Goal: Transaction & Acquisition: Purchase product/service

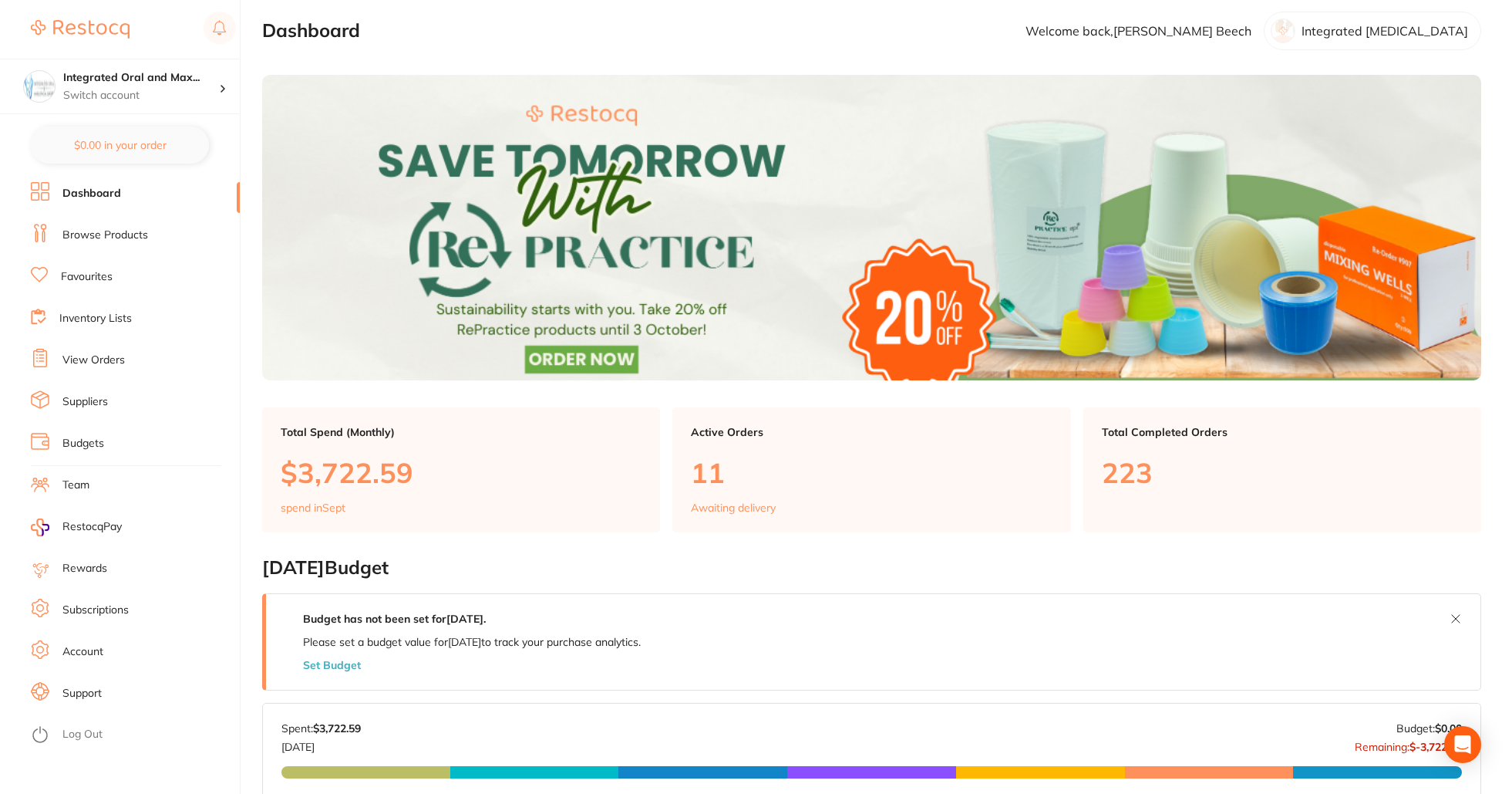
scroll to position [12, 0]
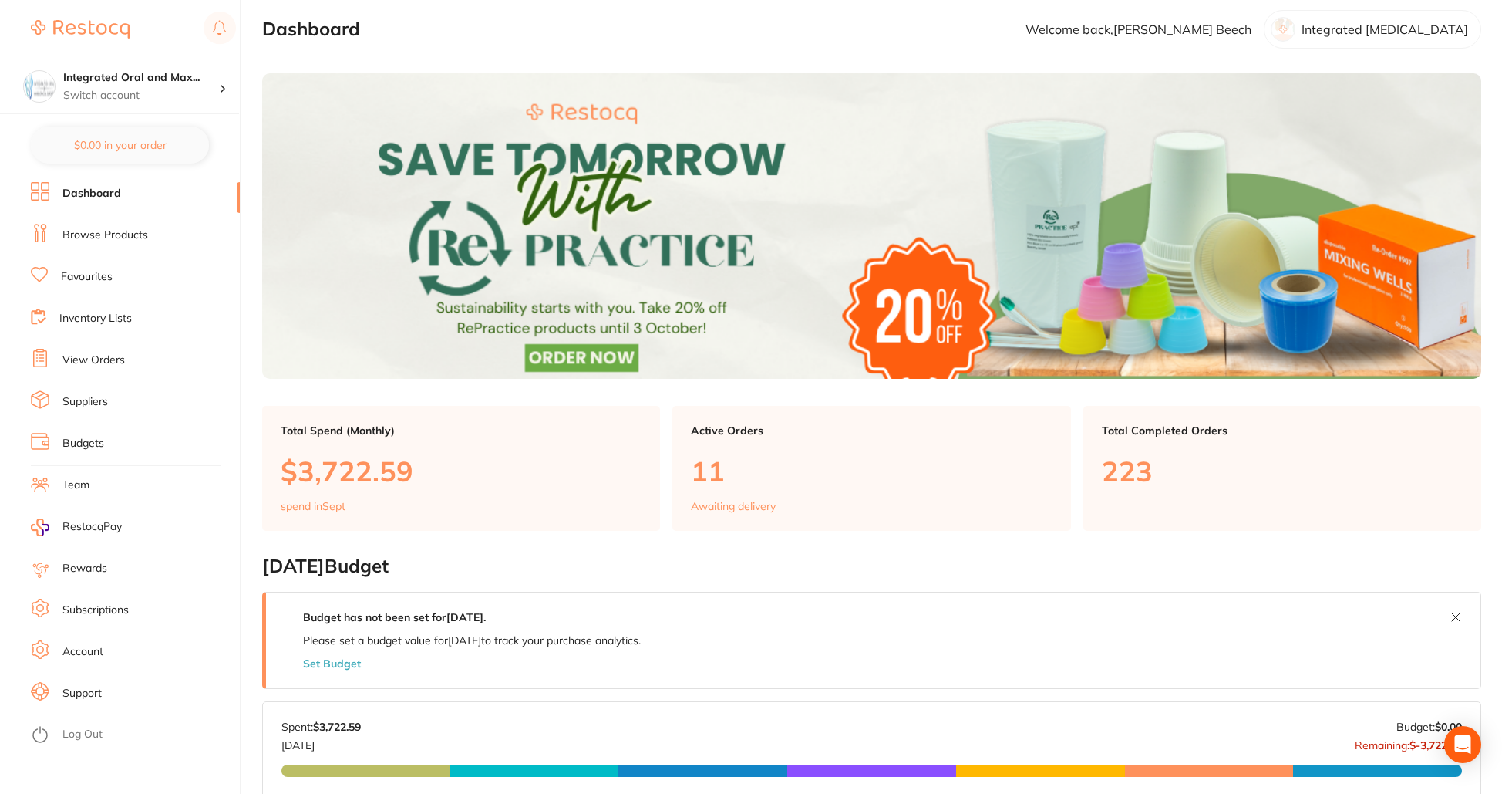
click at [101, 239] on link "Browse Products" at bounding box center [105, 235] width 86 height 16
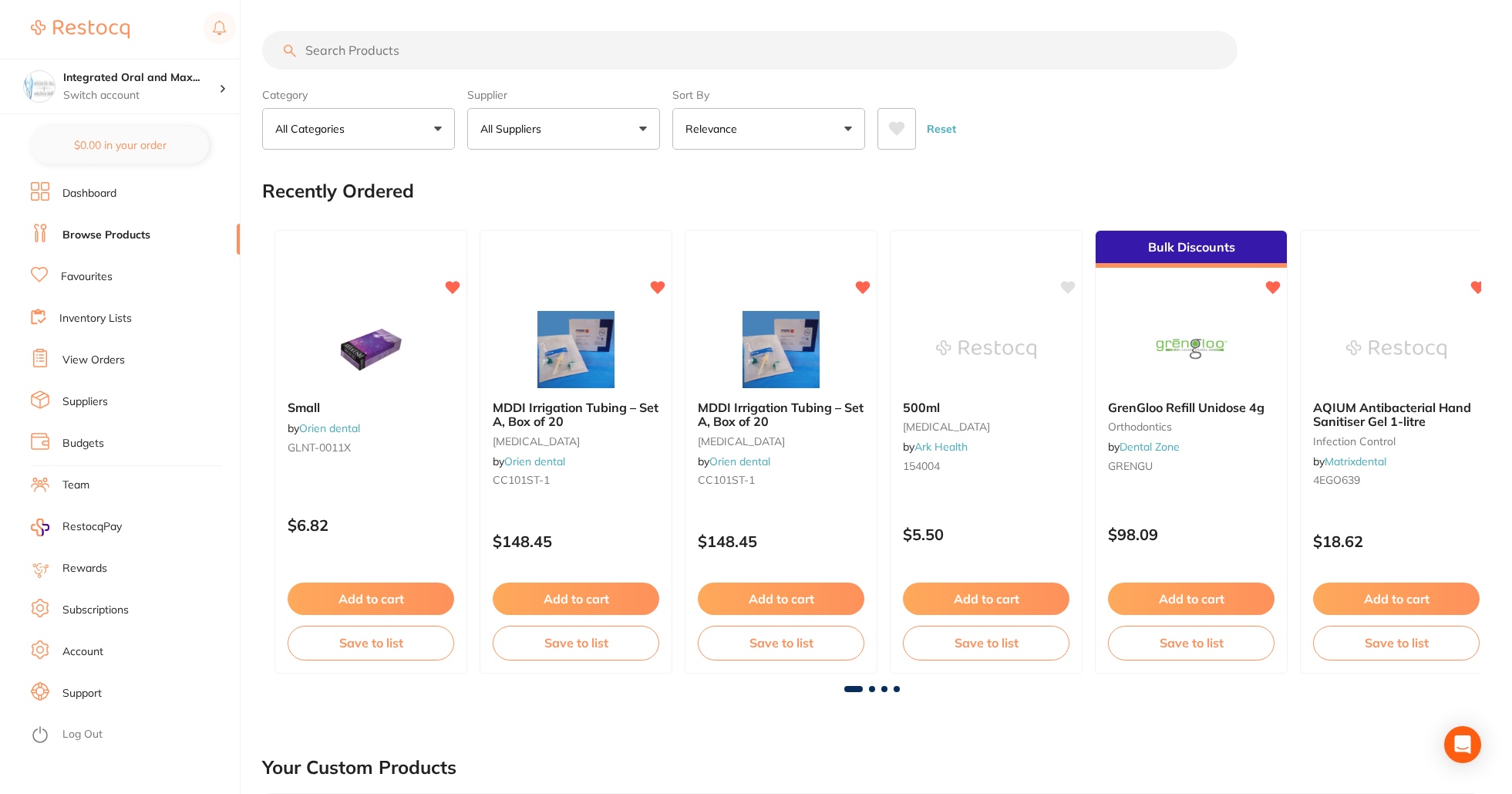
click at [377, 51] on input "search" at bounding box center [750, 51] width 976 height 39
type input "suction adapters"
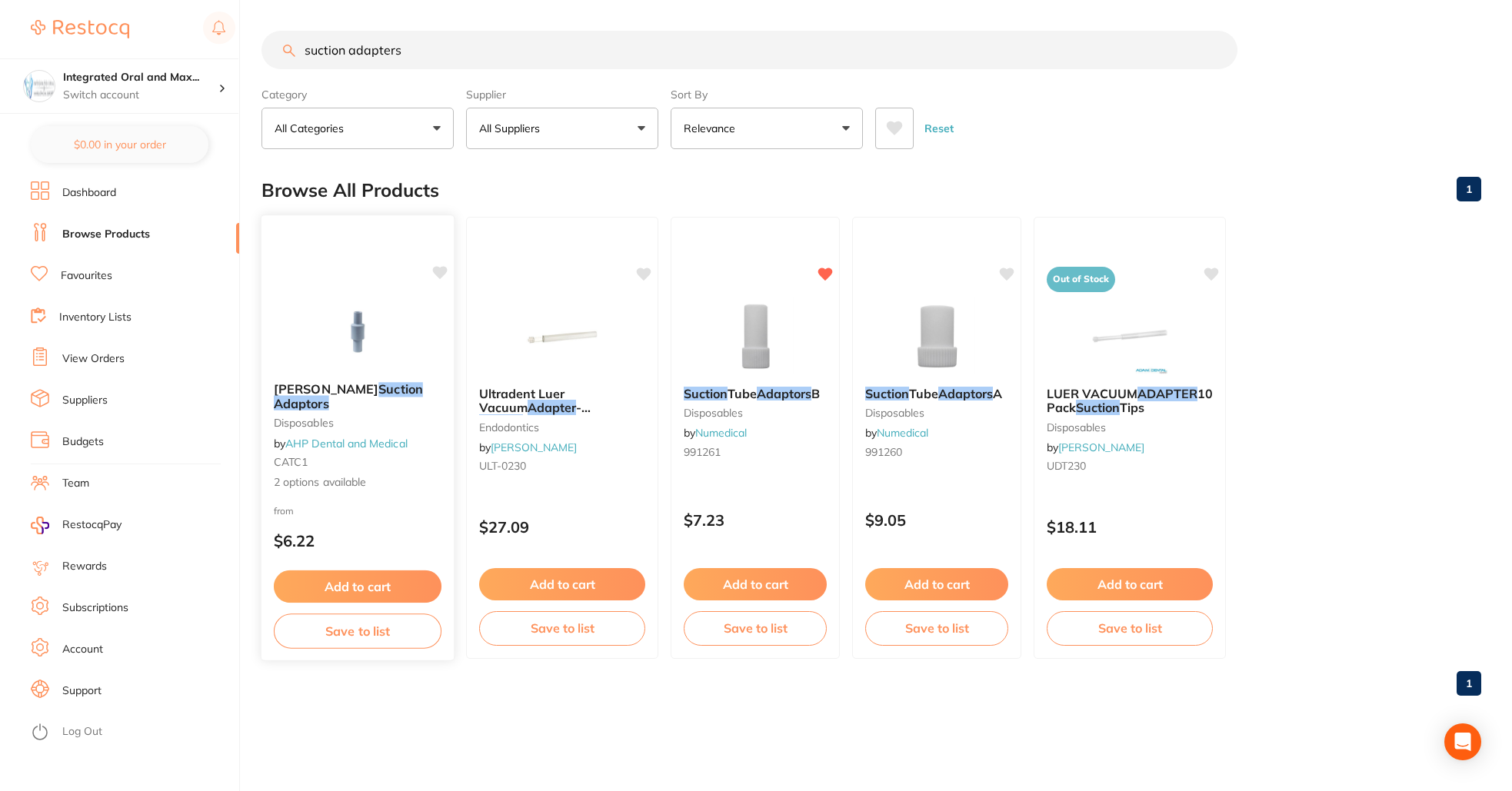
click at [374, 579] on button "Add to cart" at bounding box center [358, 587] width 167 height 33
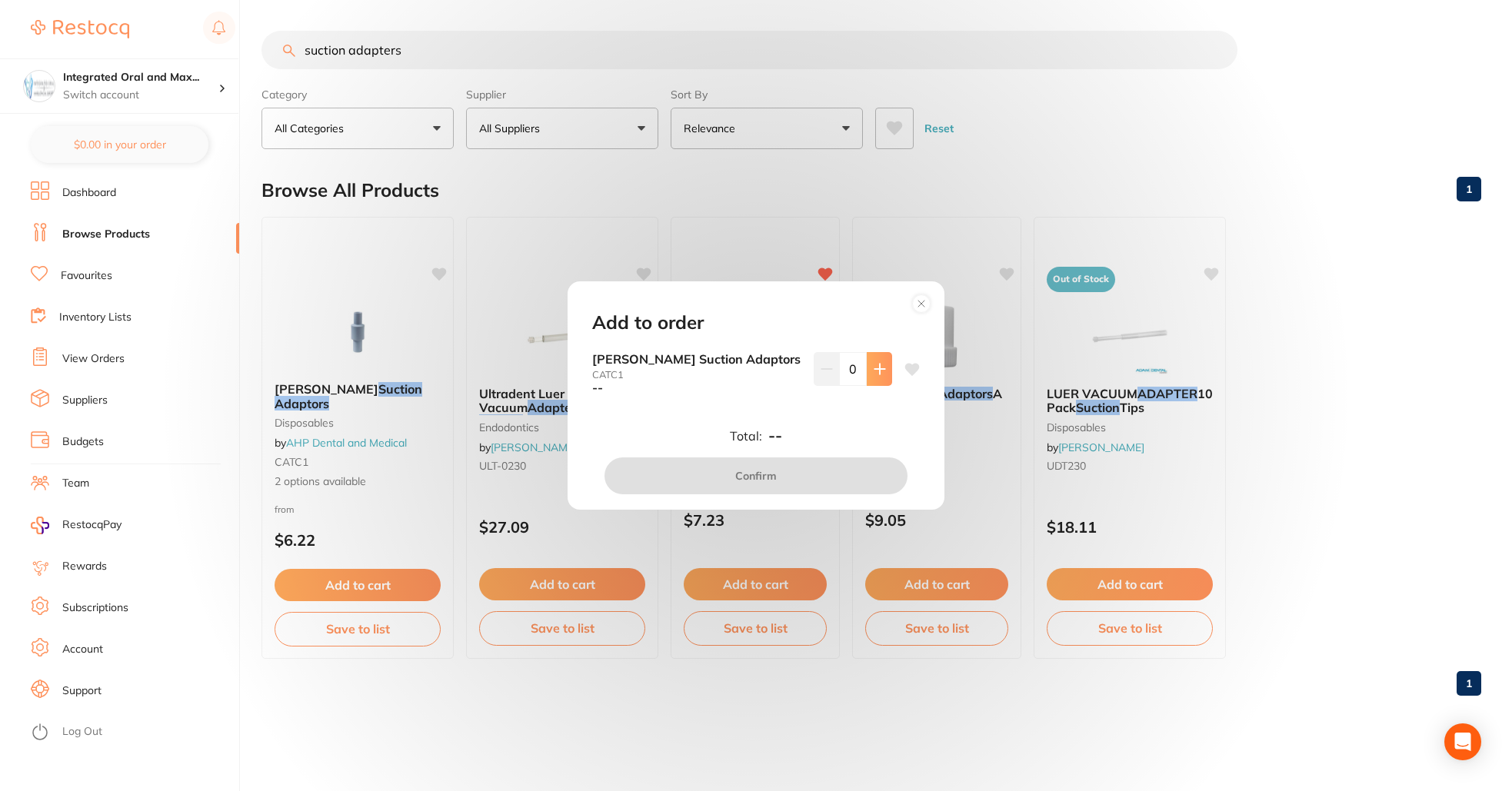
click at [877, 373] on icon at bounding box center [880, 368] width 13 height 13
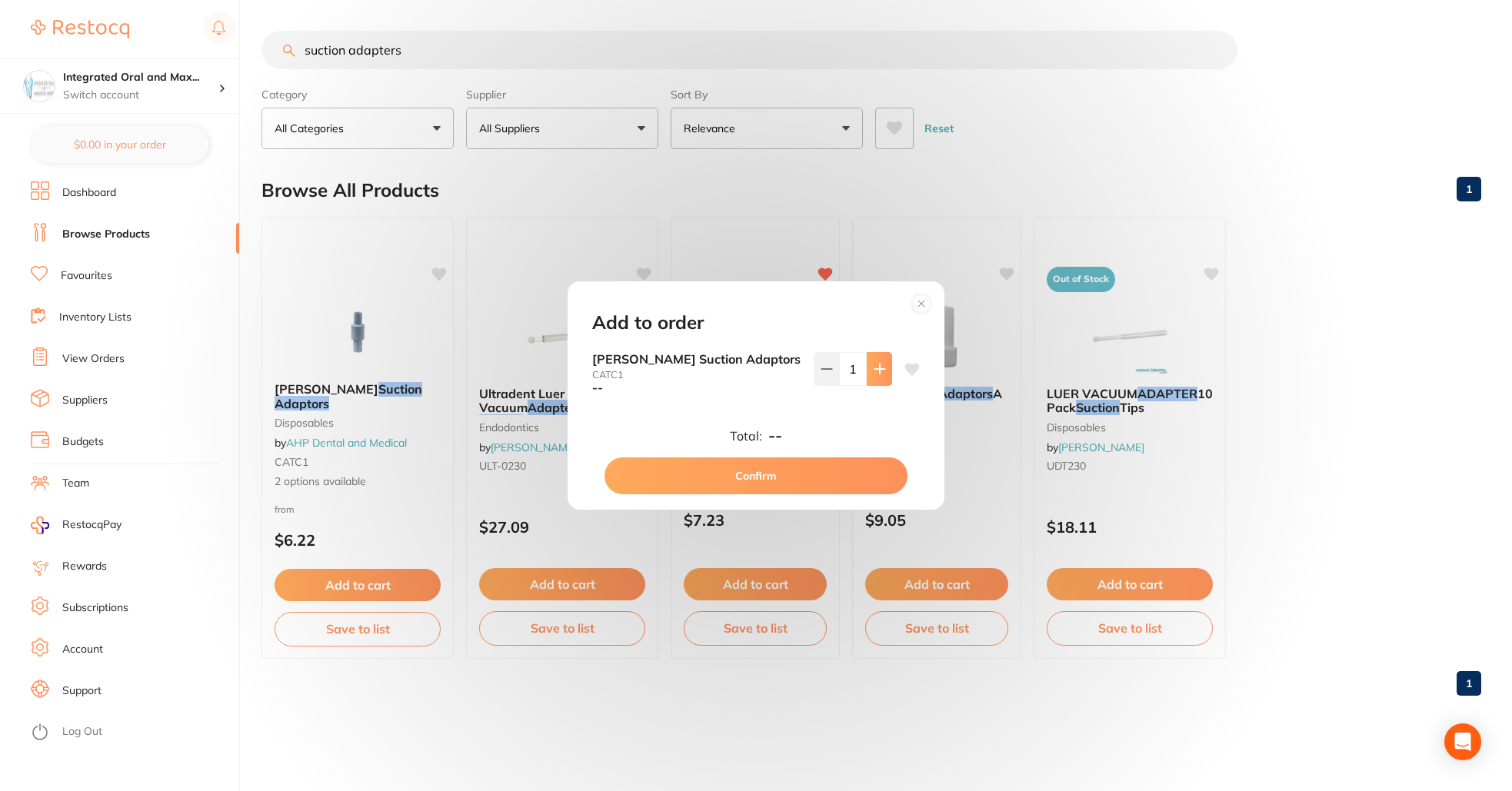
click at [877, 373] on icon at bounding box center [880, 368] width 13 height 13
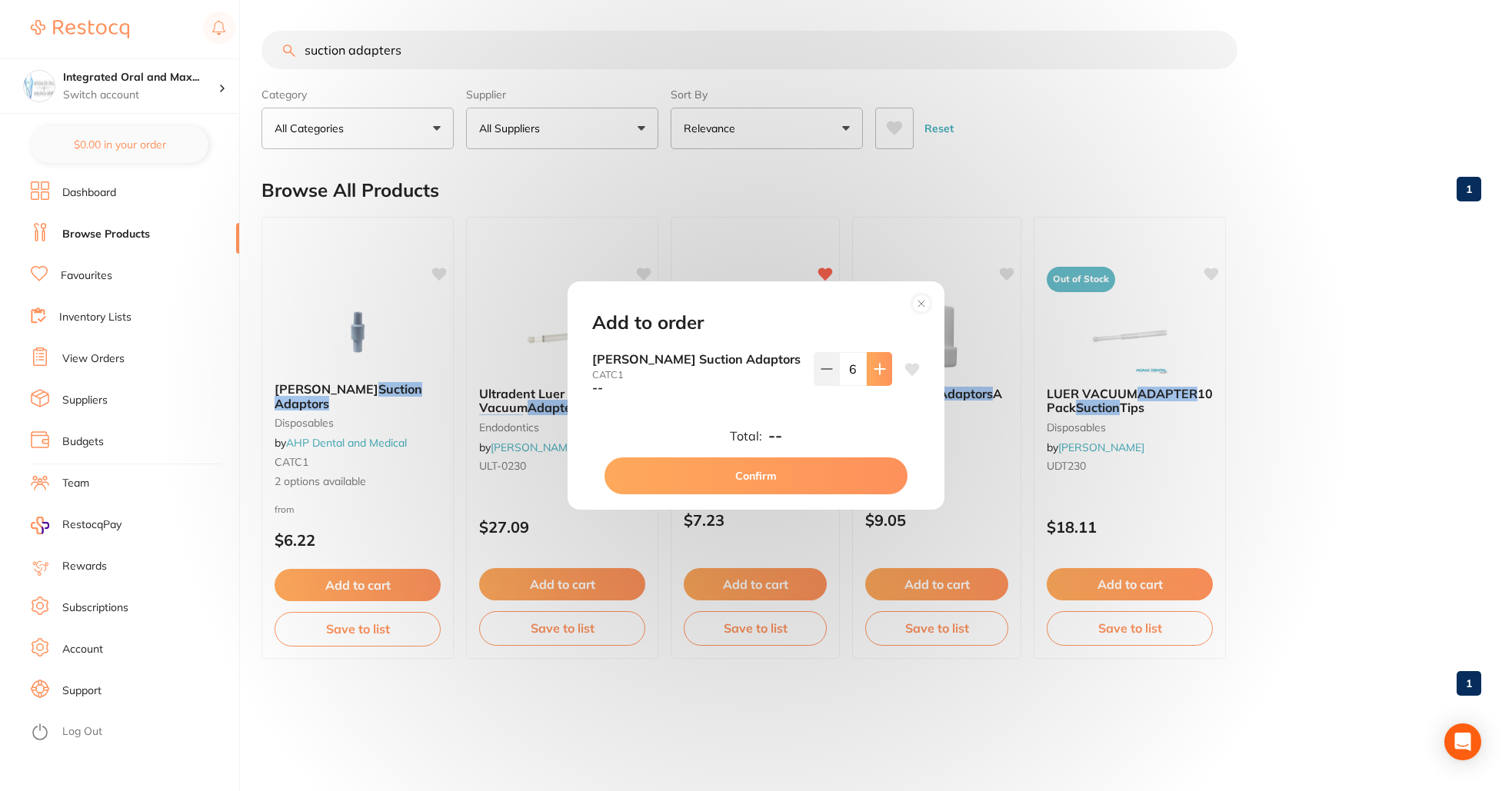
click at [877, 373] on icon at bounding box center [880, 368] width 13 height 13
click at [822, 356] on button at bounding box center [826, 368] width 25 height 34
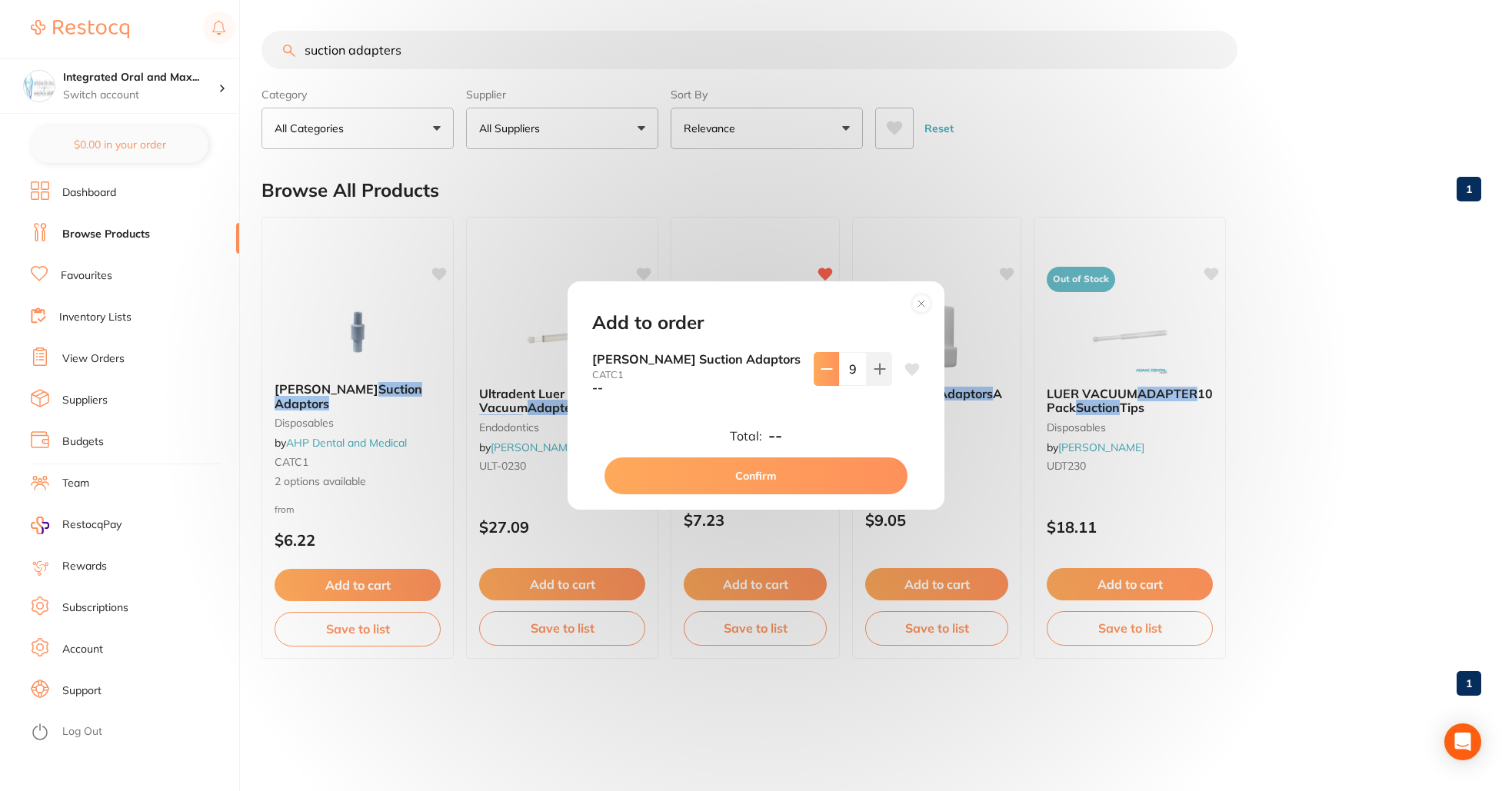
click at [822, 356] on button at bounding box center [826, 368] width 25 height 34
type input "8"
click at [783, 478] on button "Confirm" at bounding box center [756, 476] width 303 height 37
checkbox input "false"
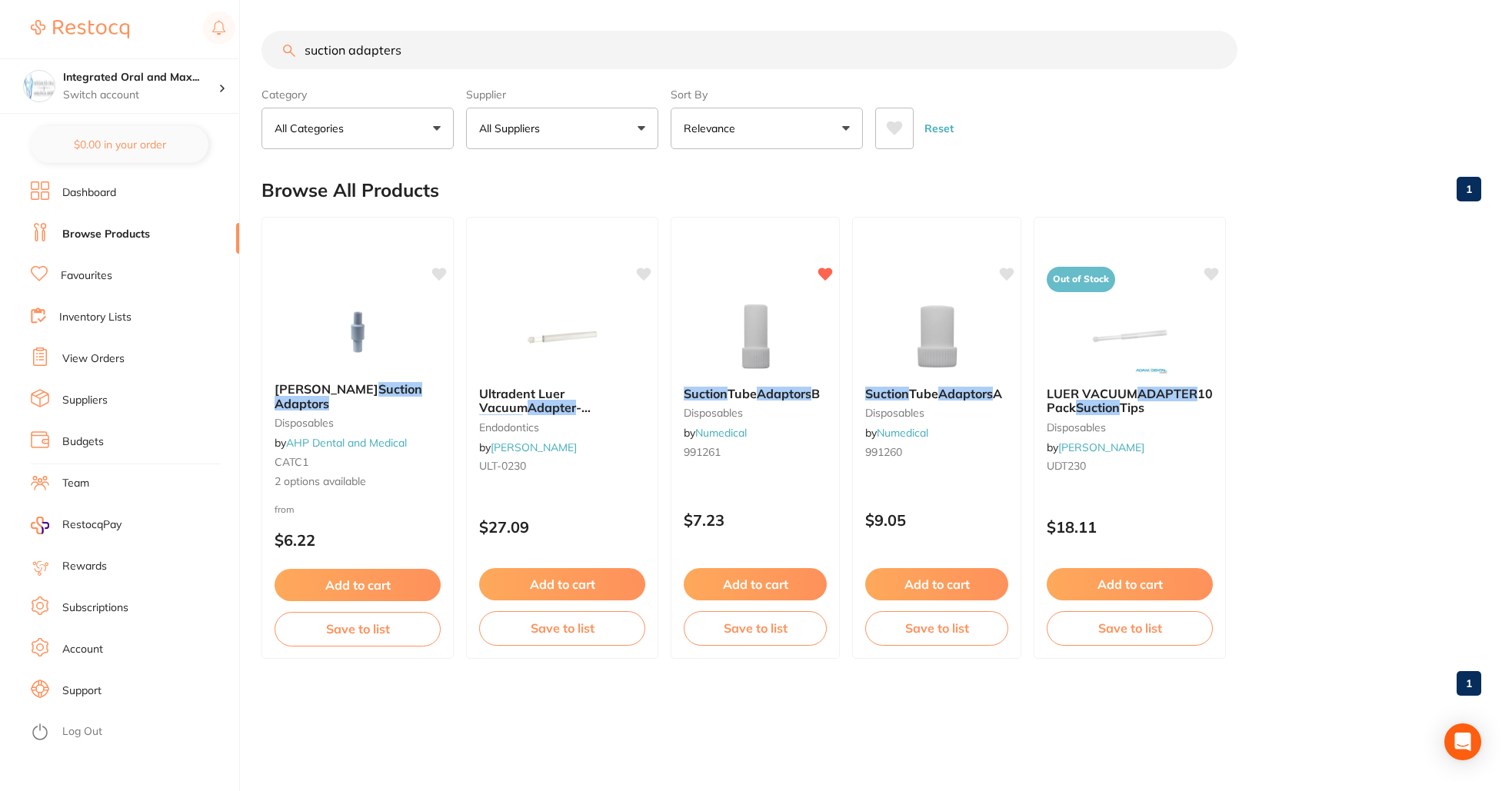
drag, startPoint x: 414, startPoint y: 52, endPoint x: 304, endPoint y: 55, distance: 110.0
click at [304, 55] on input "suction adapters" at bounding box center [750, 51] width 976 height 39
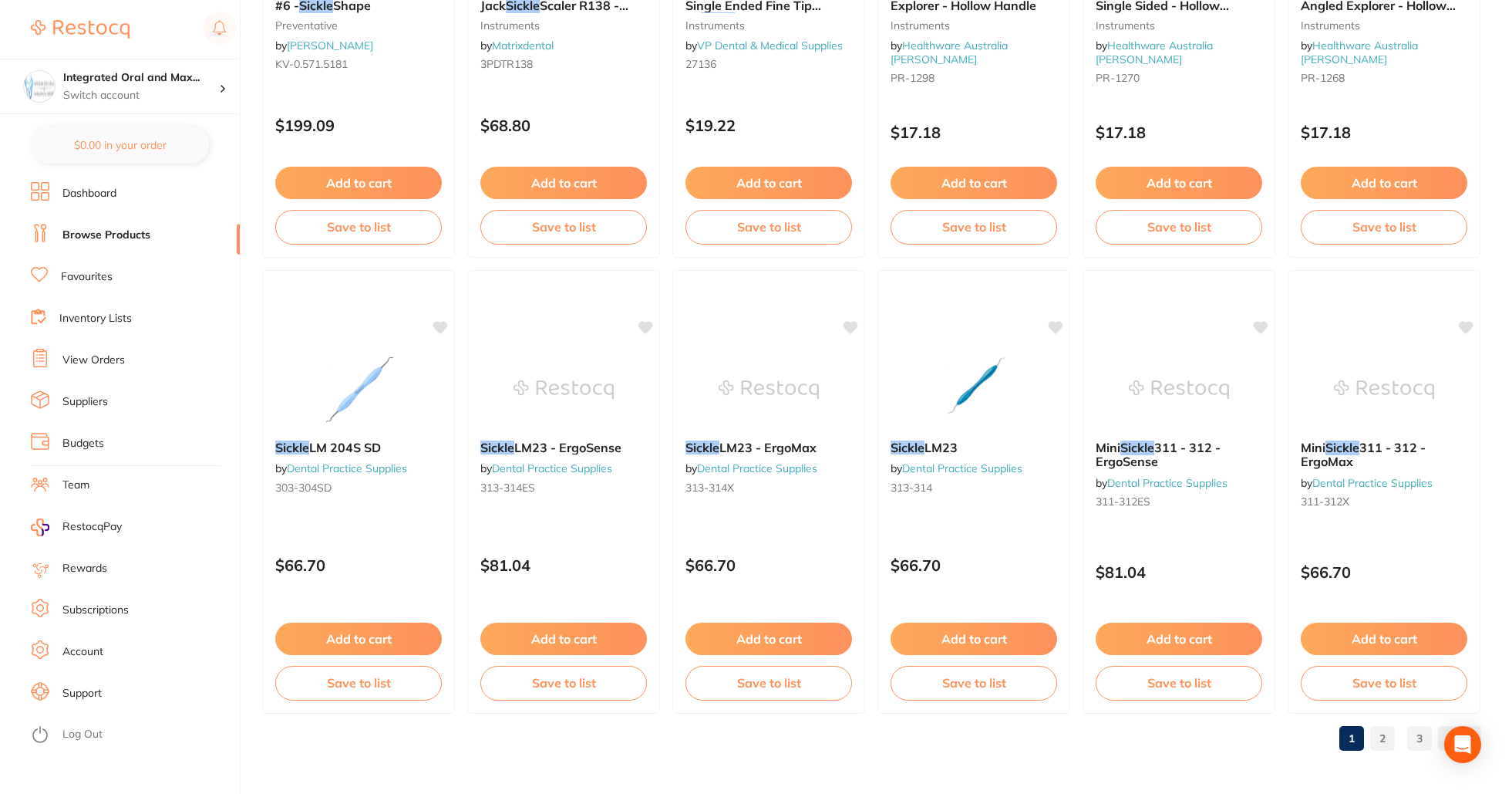
click at [1372, 747] on link "2" at bounding box center [1382, 738] width 24 height 31
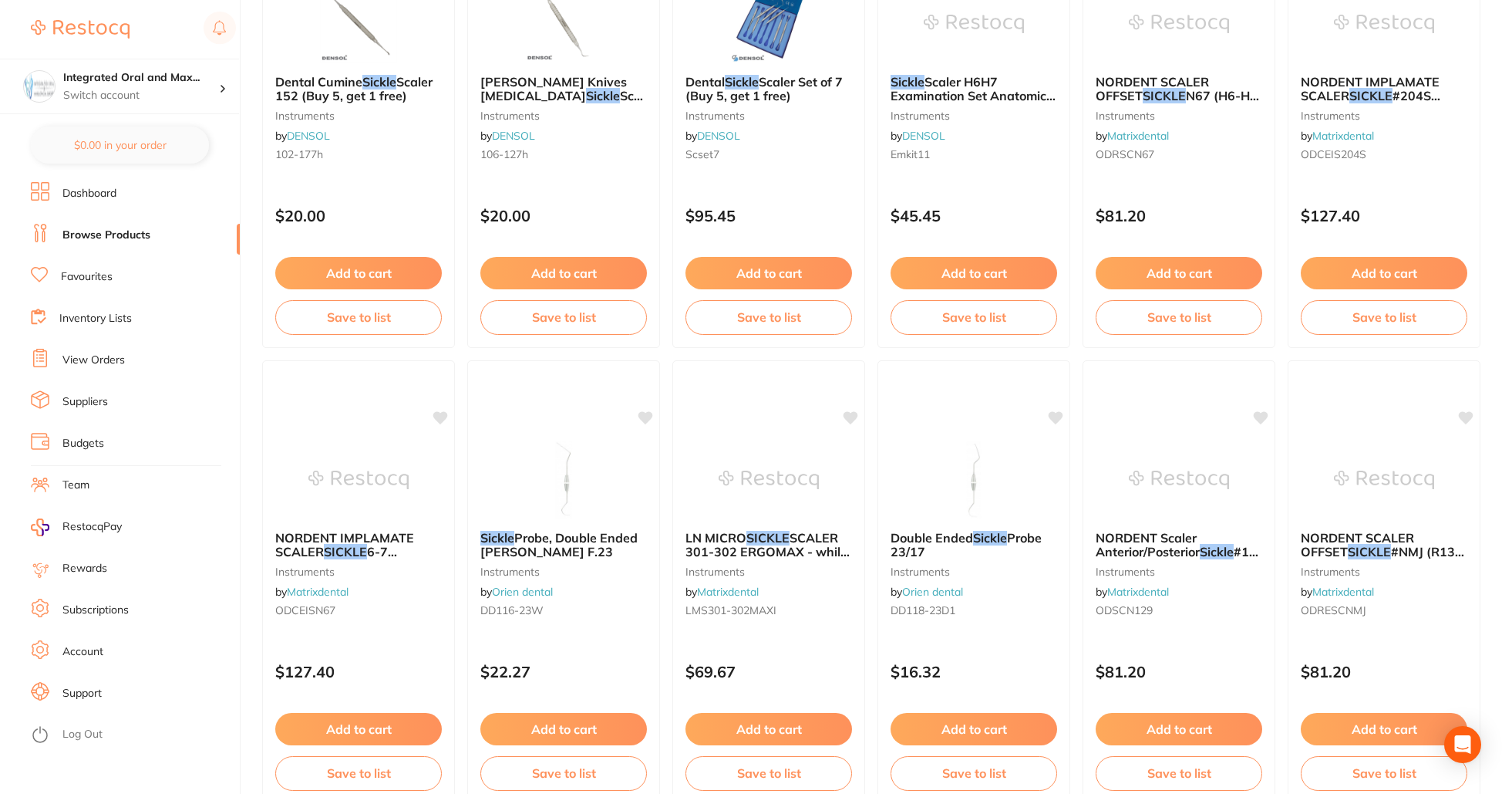
scroll to position [3595, 0]
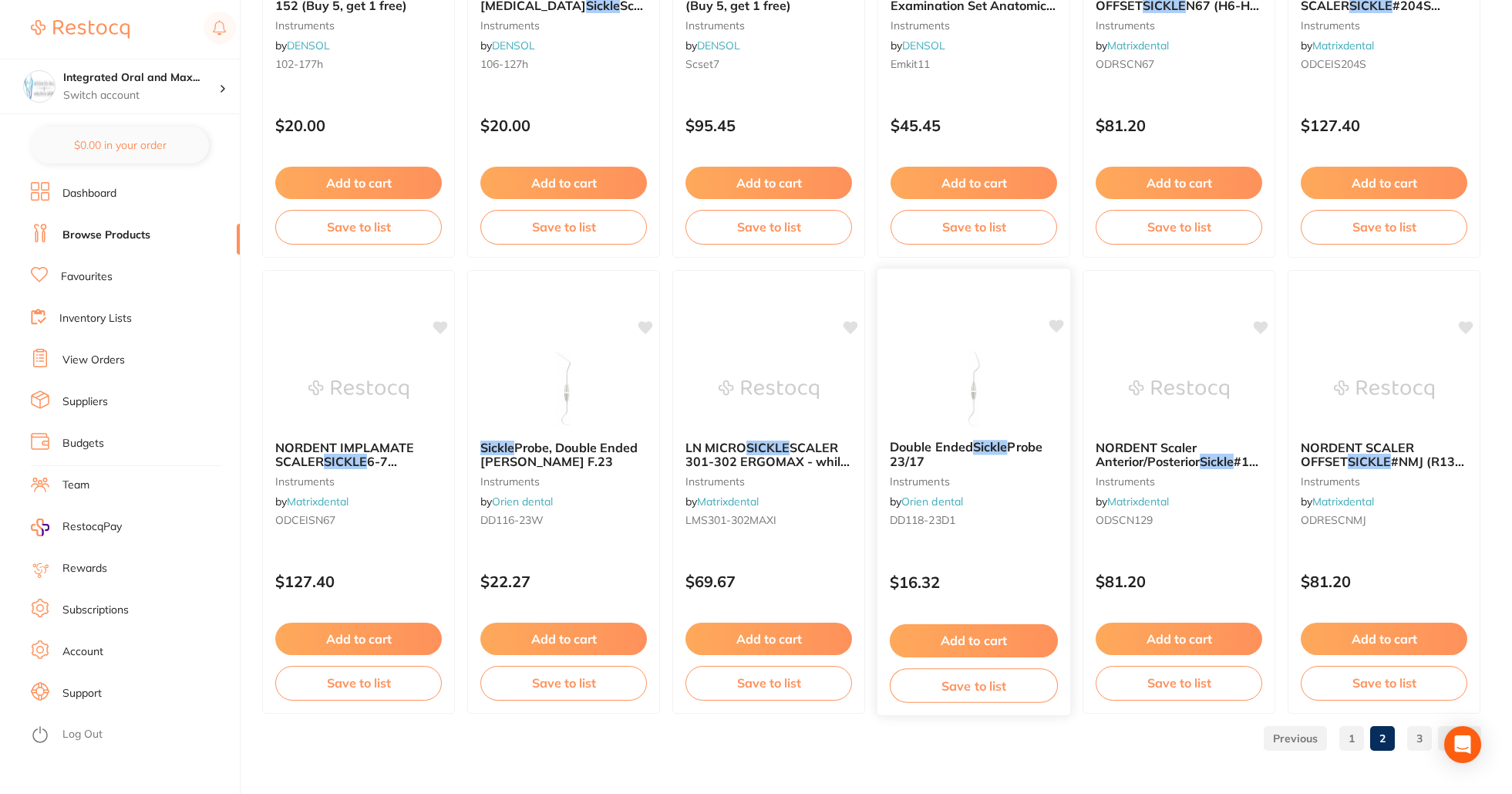
click at [951, 646] on button "Add to cart" at bounding box center [974, 641] width 168 height 33
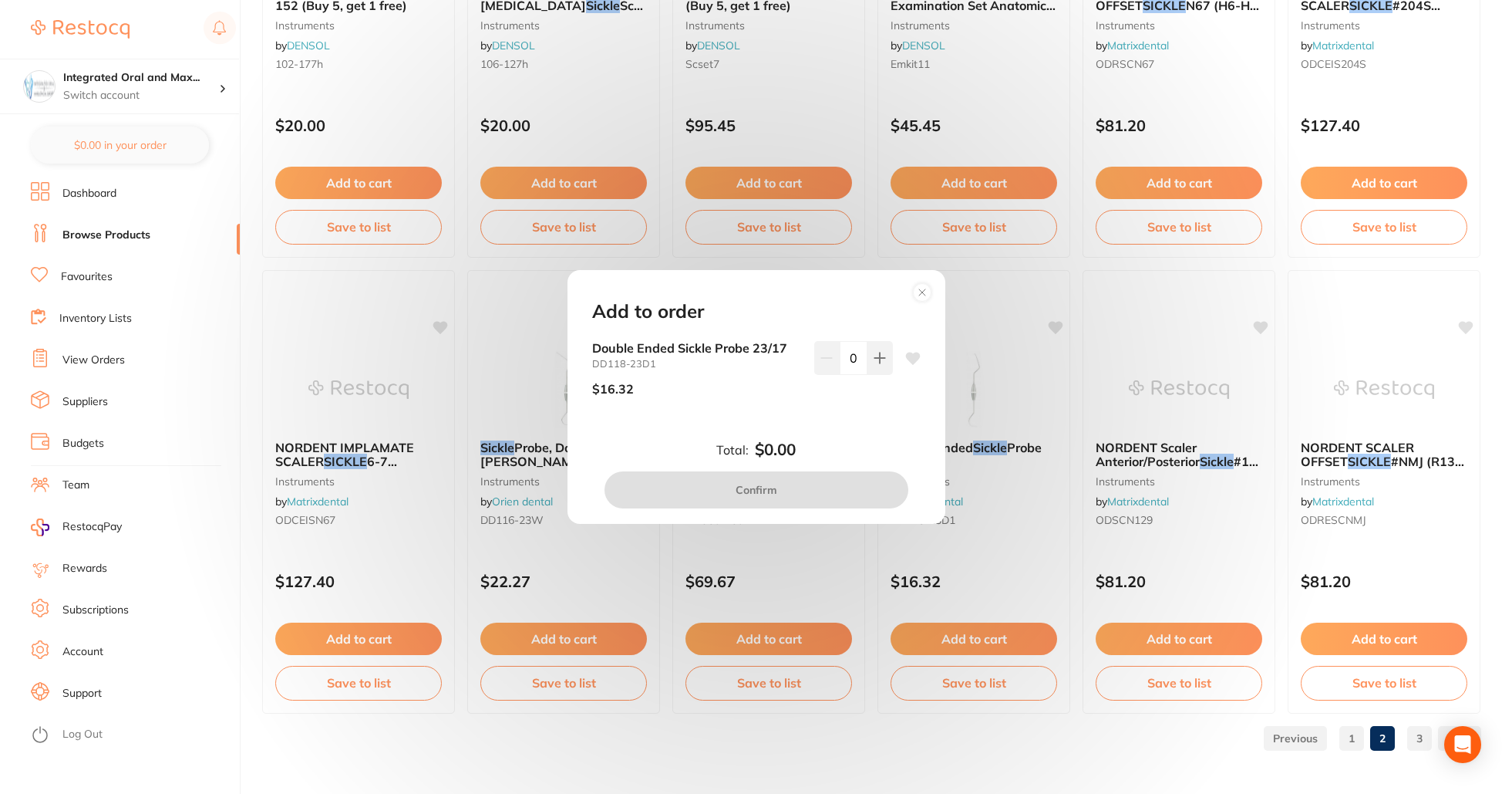
click at [923, 298] on circle at bounding box center [922, 292] width 18 height 18
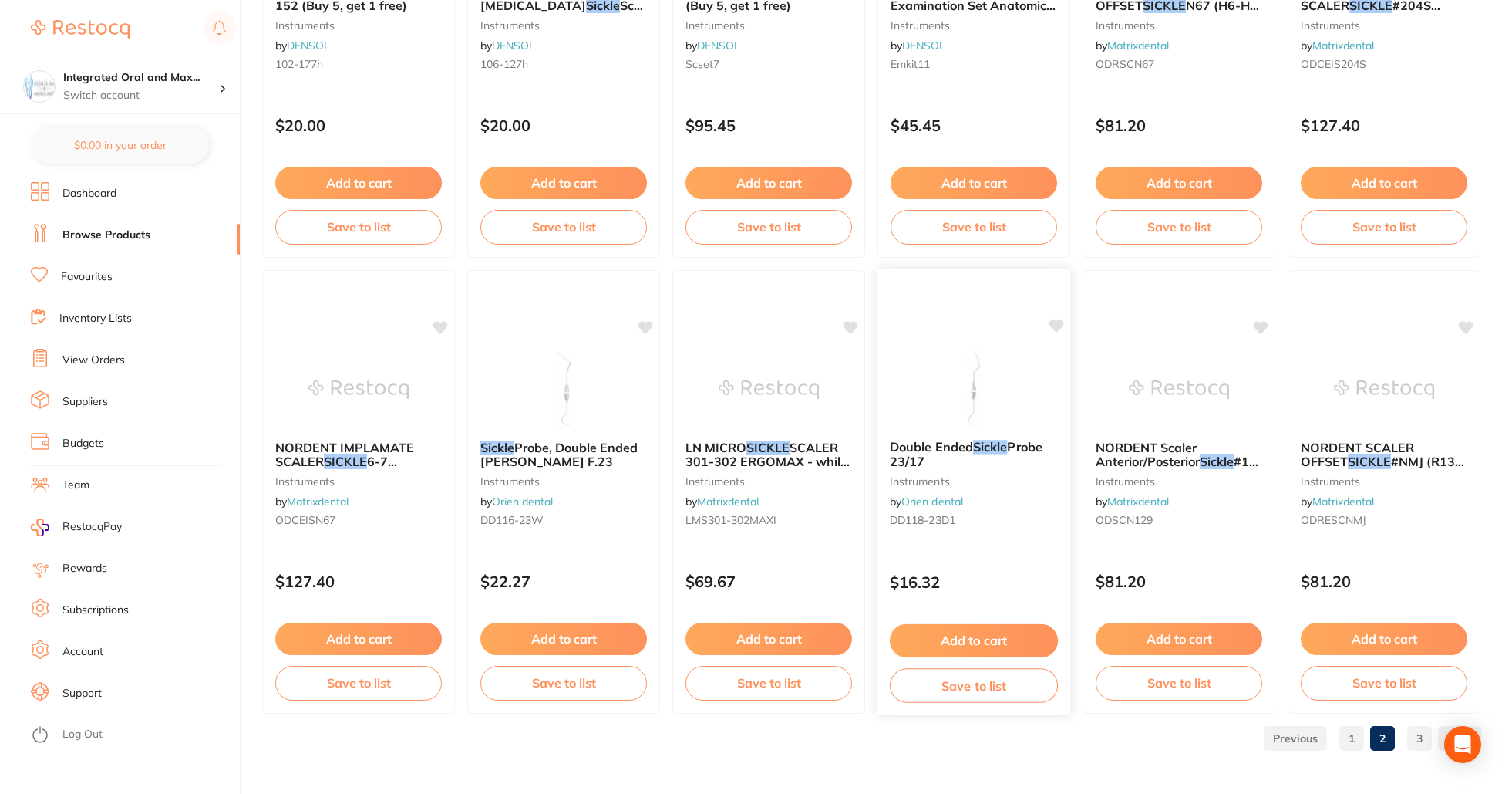
click at [977, 381] on img at bounding box center [974, 388] width 101 height 78
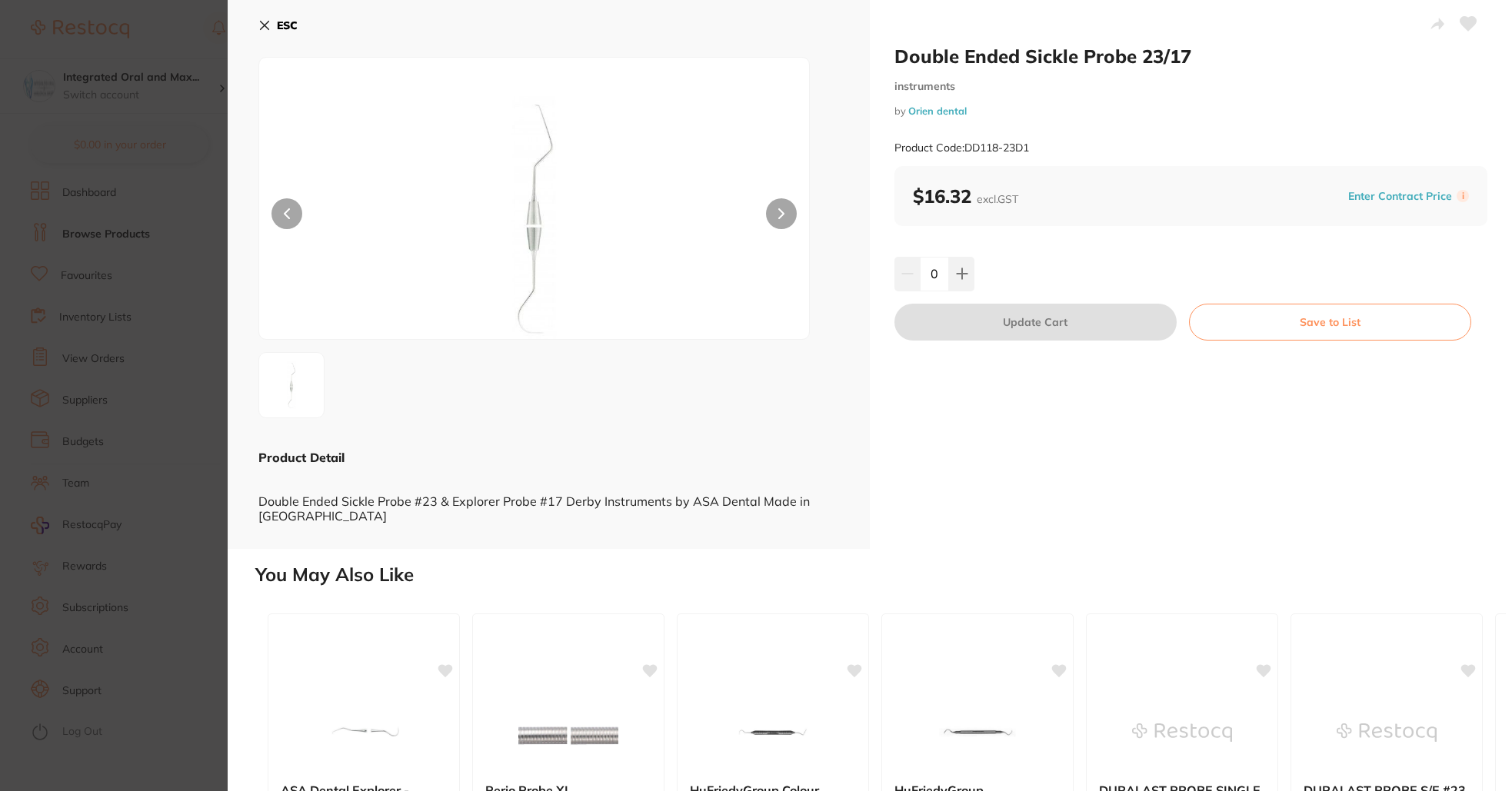
click at [324, 86] on div at bounding box center [534, 198] width 551 height 283
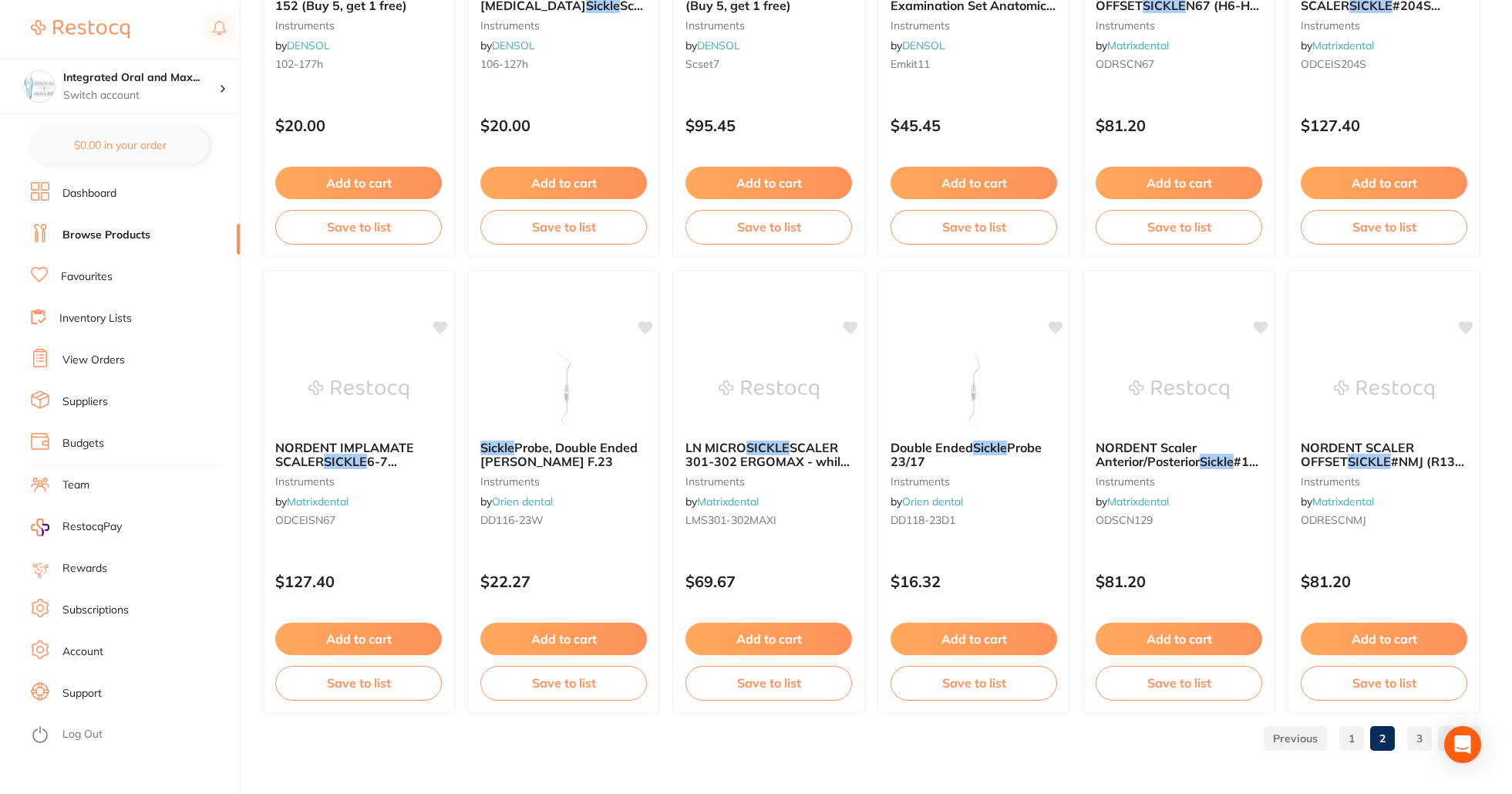
click at [1418, 732] on link "3" at bounding box center [1419, 738] width 24 height 31
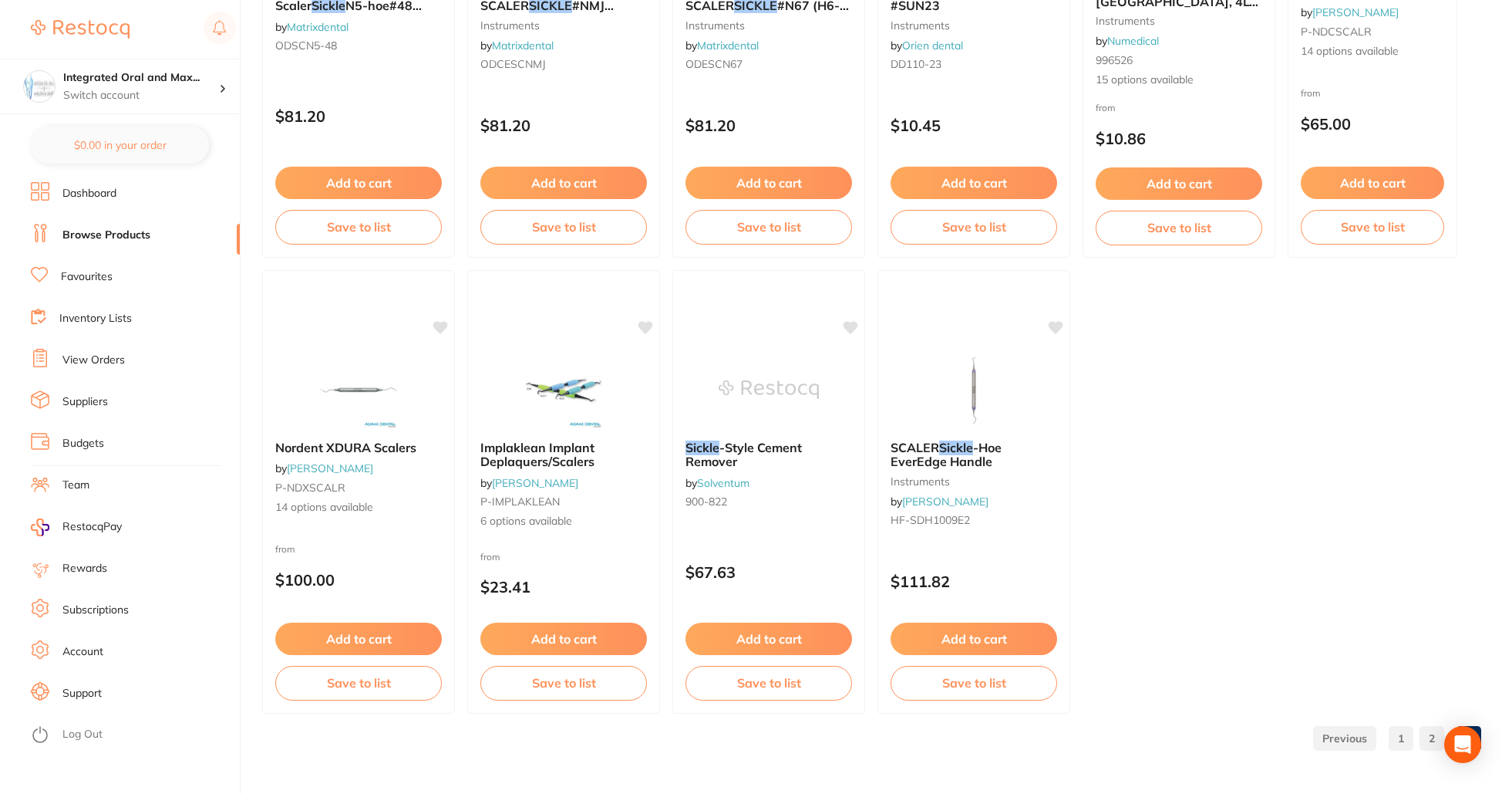
scroll to position [0, 0]
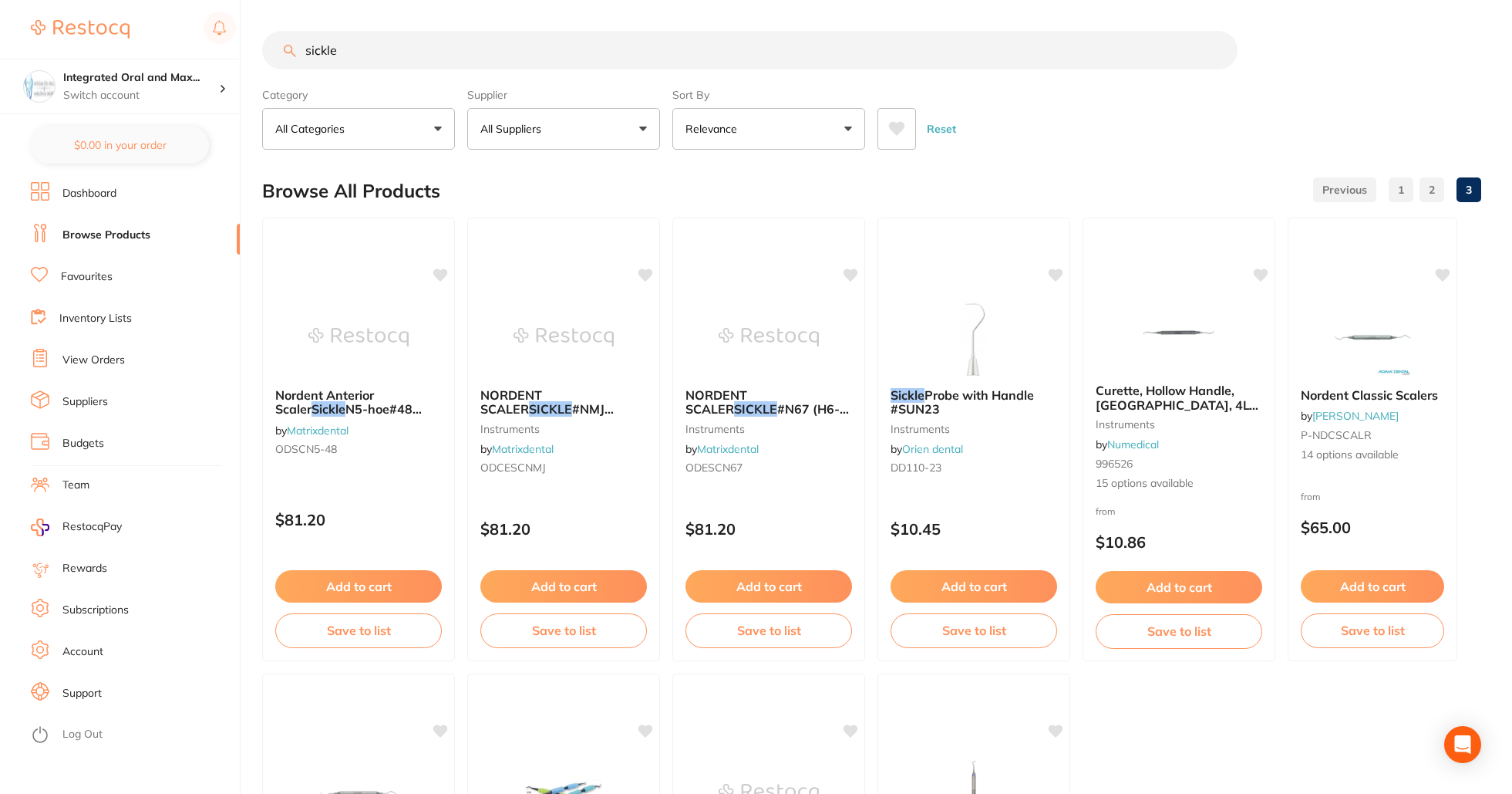
click at [308, 49] on input "sickle" at bounding box center [750, 51] width 976 height 39
click at [304, 51] on input "sickle" at bounding box center [750, 51] width 976 height 39
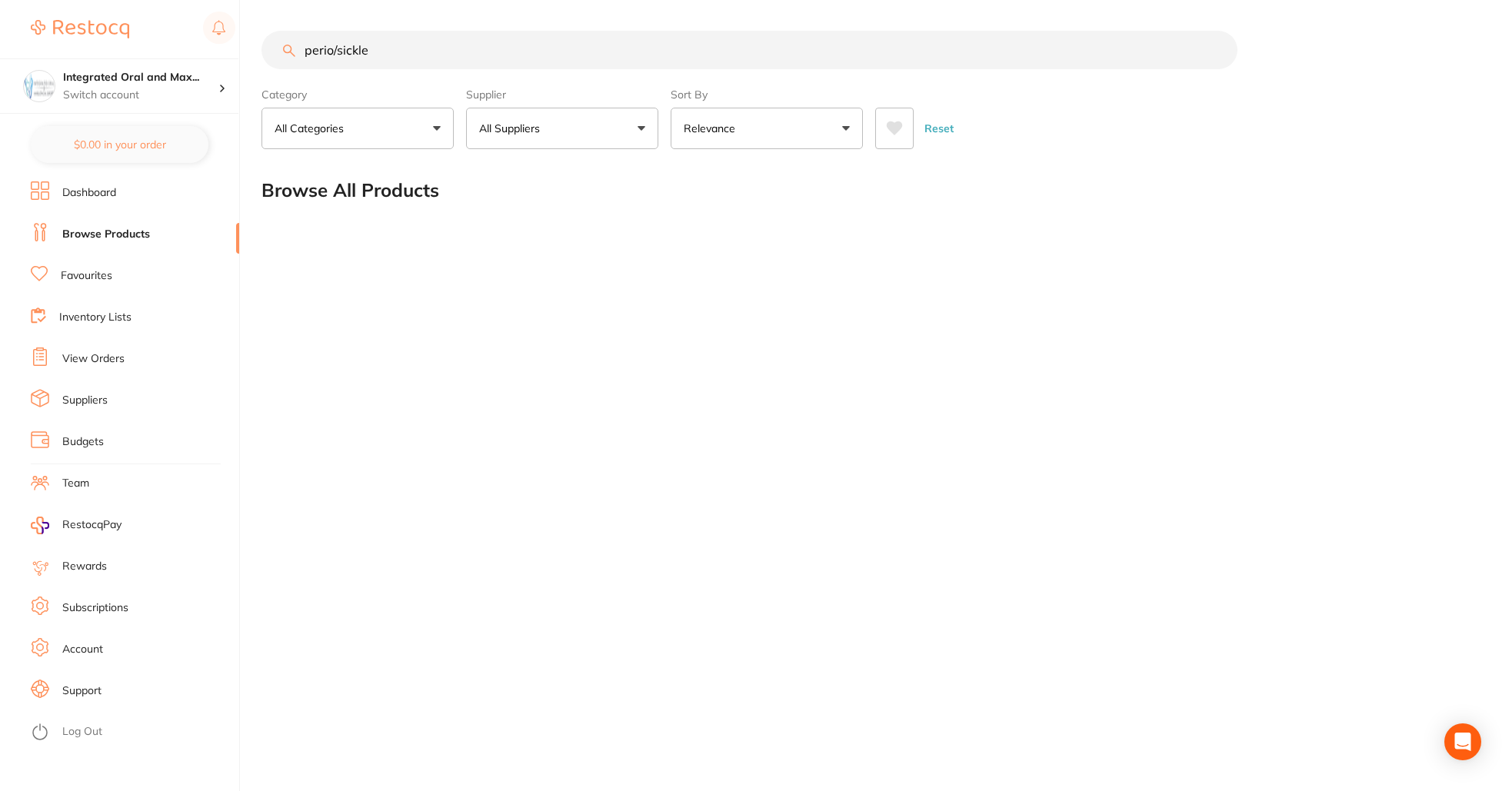
click at [386, 54] on input "perio/sickle" at bounding box center [750, 51] width 976 height 39
type input "perio/sickle probe"
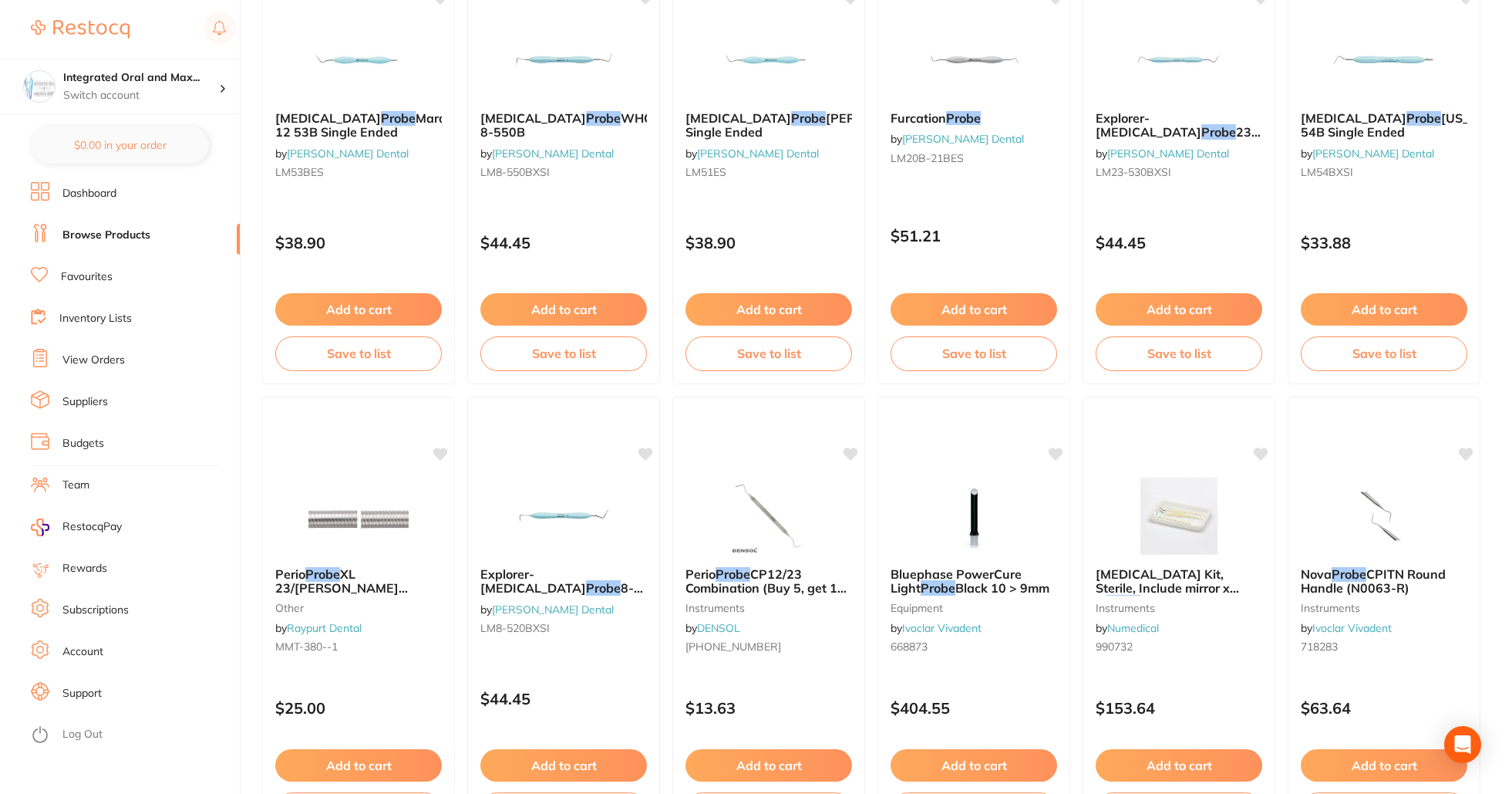
scroll to position [1190, 0]
click at [707, 579] on span "CP12/23 Combination (Buy 5, get 1 free)" at bounding box center [765, 586] width 163 height 44
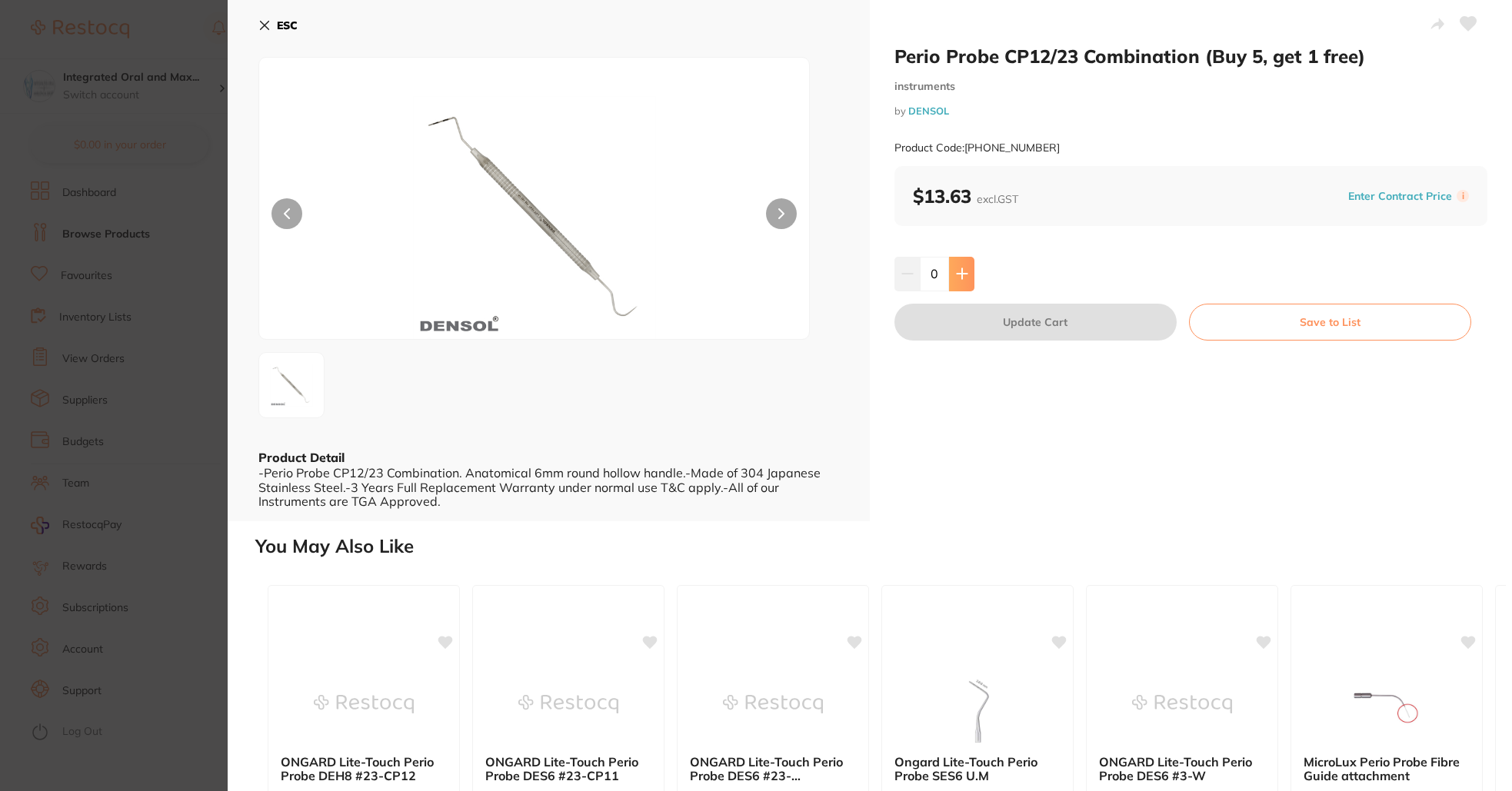
click at [965, 274] on icon at bounding box center [962, 273] width 13 height 13
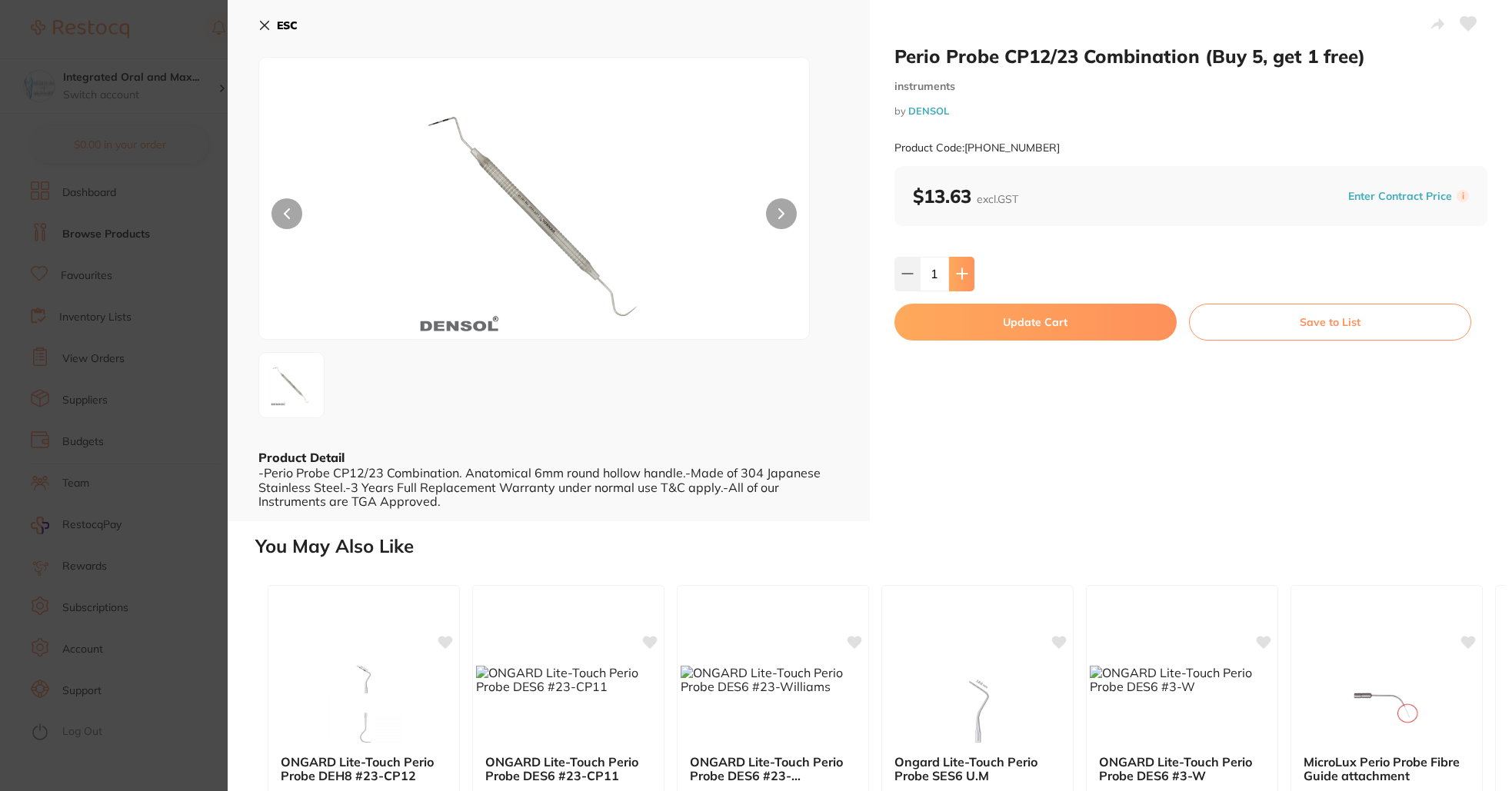
click at [965, 274] on icon at bounding box center [962, 273] width 13 height 13
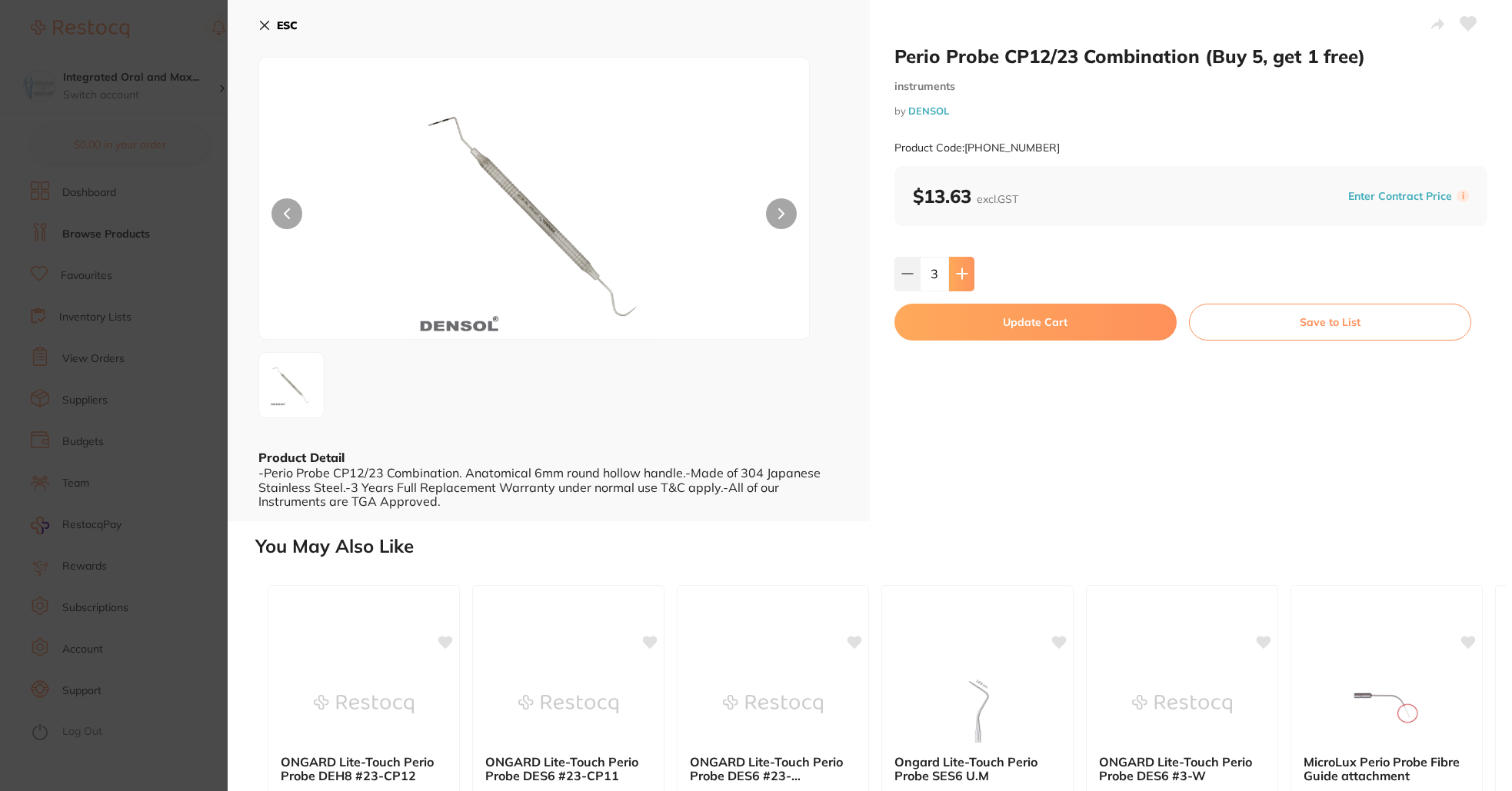
click at [965, 274] on icon at bounding box center [962, 273] width 13 height 13
click at [911, 285] on button at bounding box center [907, 273] width 25 height 34
type input "5"
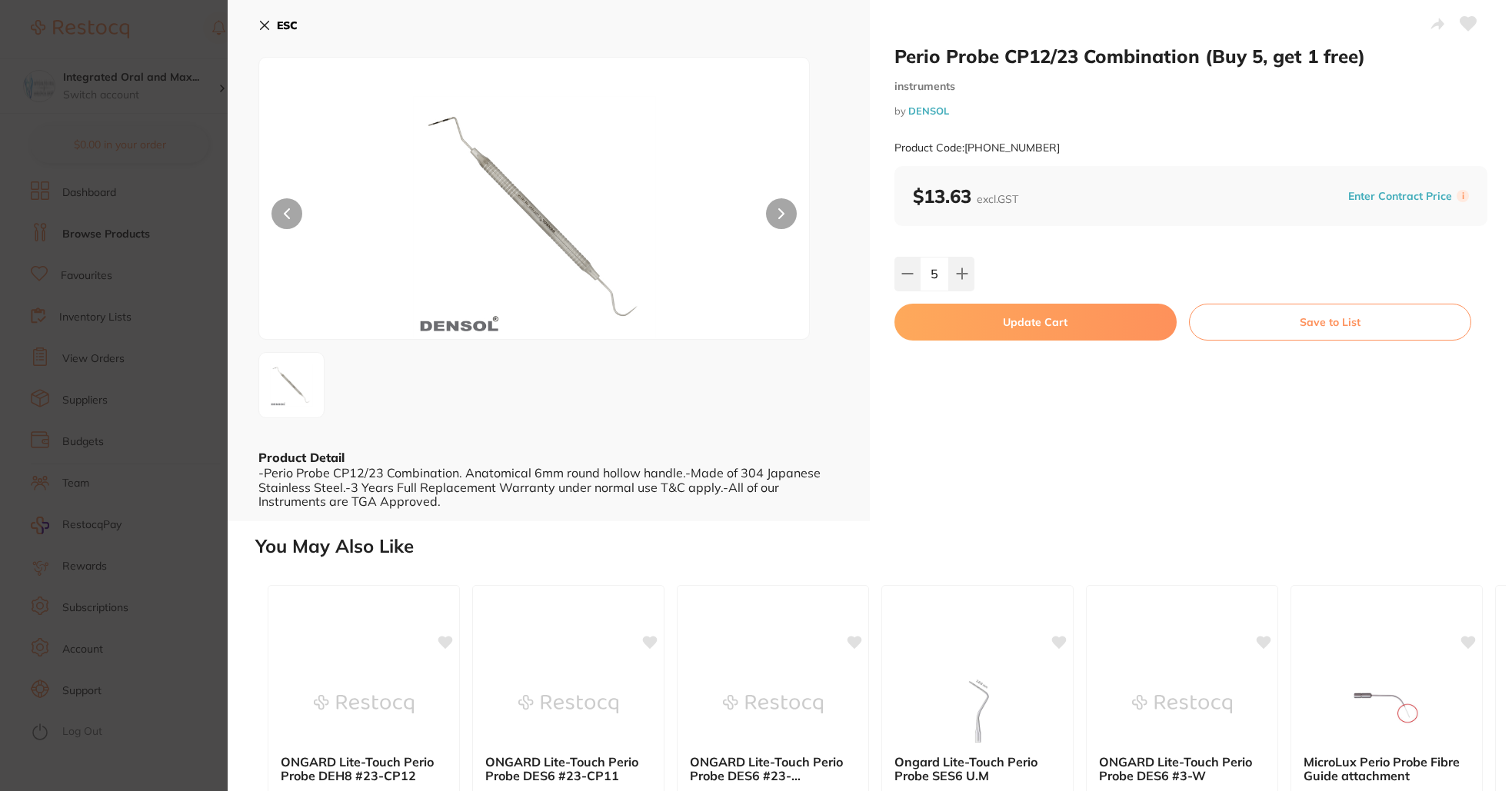
click at [993, 322] on button "Update Cart" at bounding box center [1036, 322] width 282 height 37
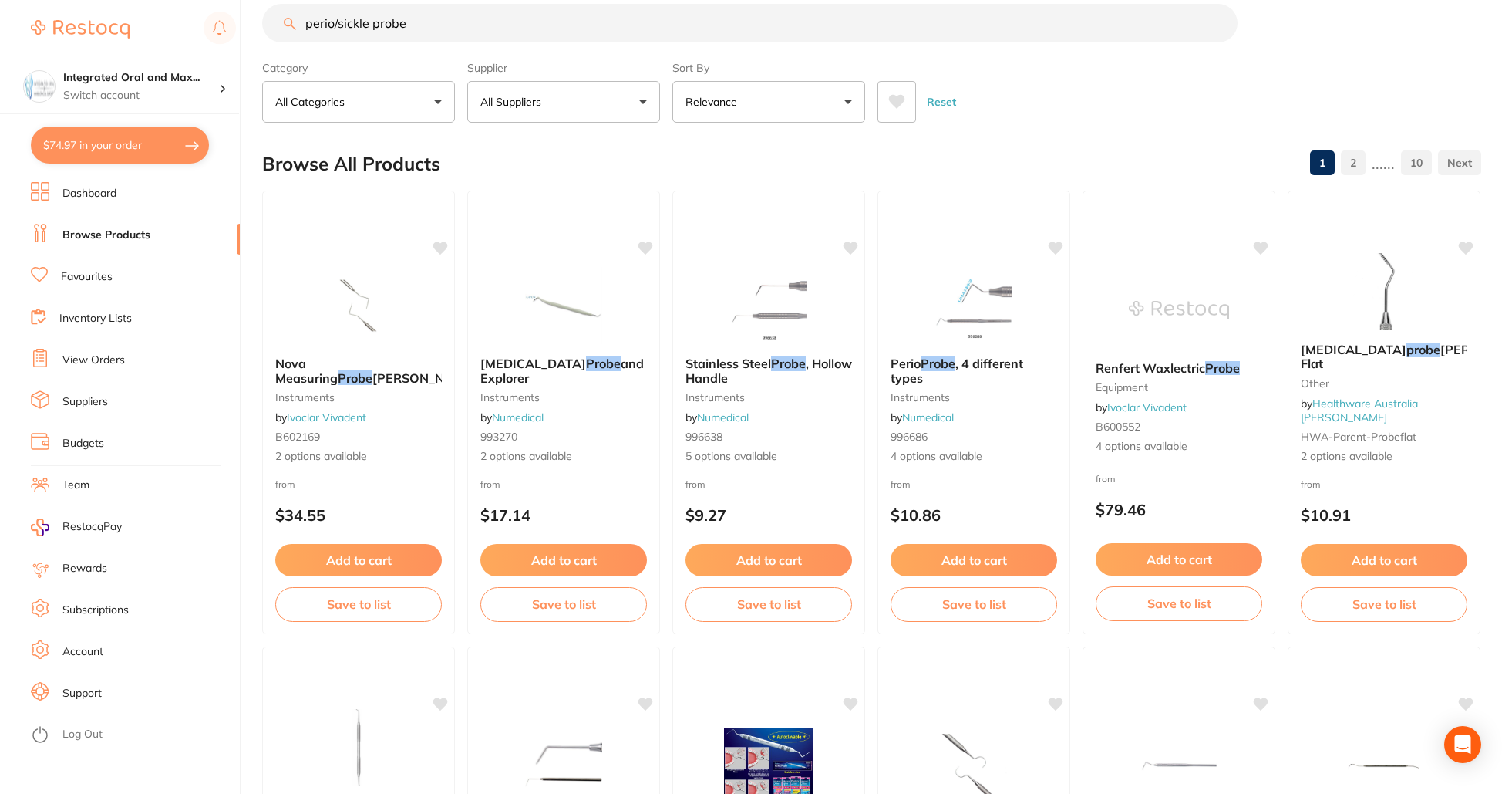
drag, startPoint x: 410, startPoint y: 28, endPoint x: 302, endPoint y: 17, distance: 108.6
click at [302, 17] on input "perio/sickle probe" at bounding box center [750, 23] width 976 height 39
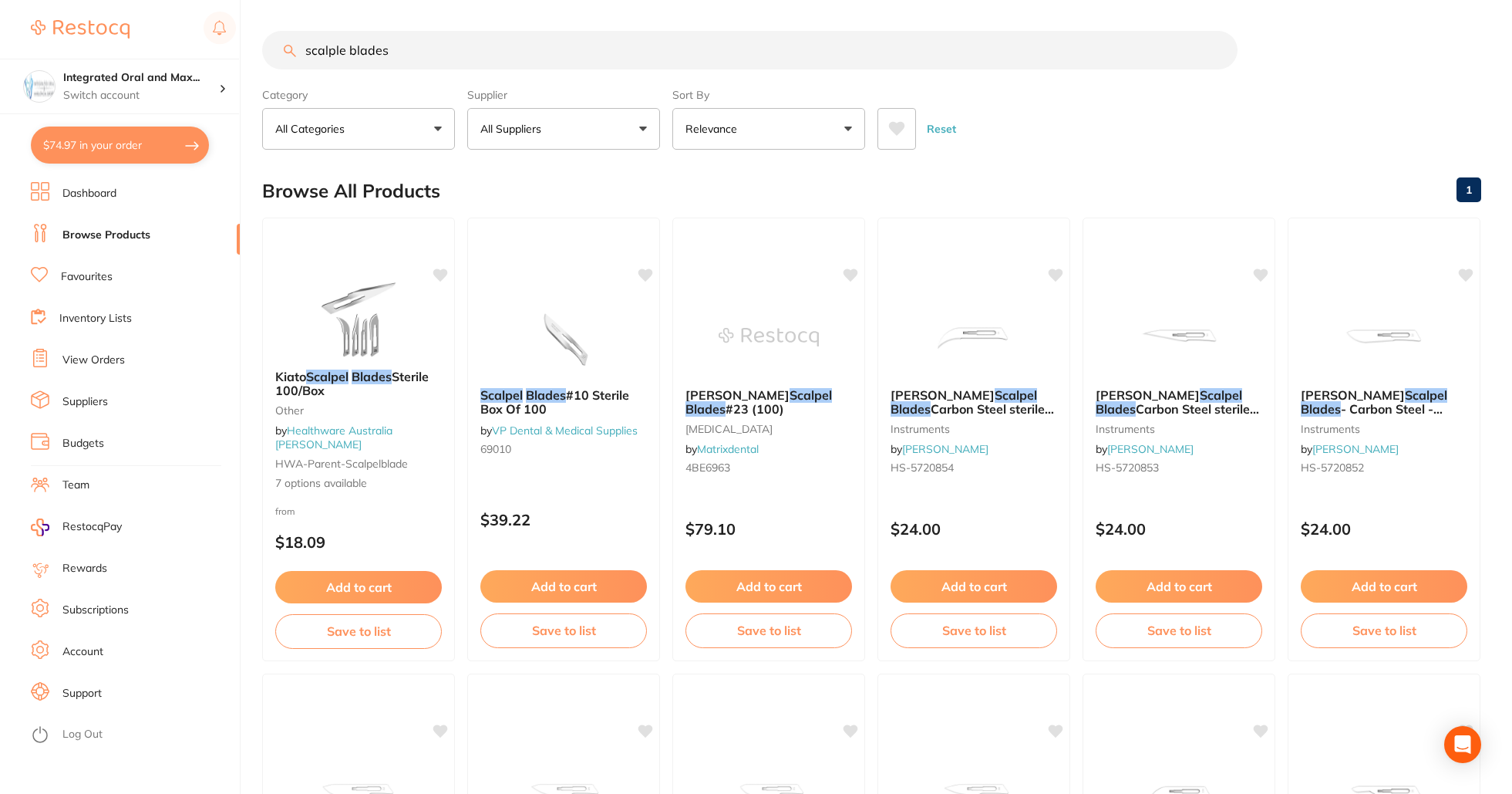
click at [304, 55] on input "scalple blades" at bounding box center [750, 51] width 976 height 39
type input "12 scalple blades"
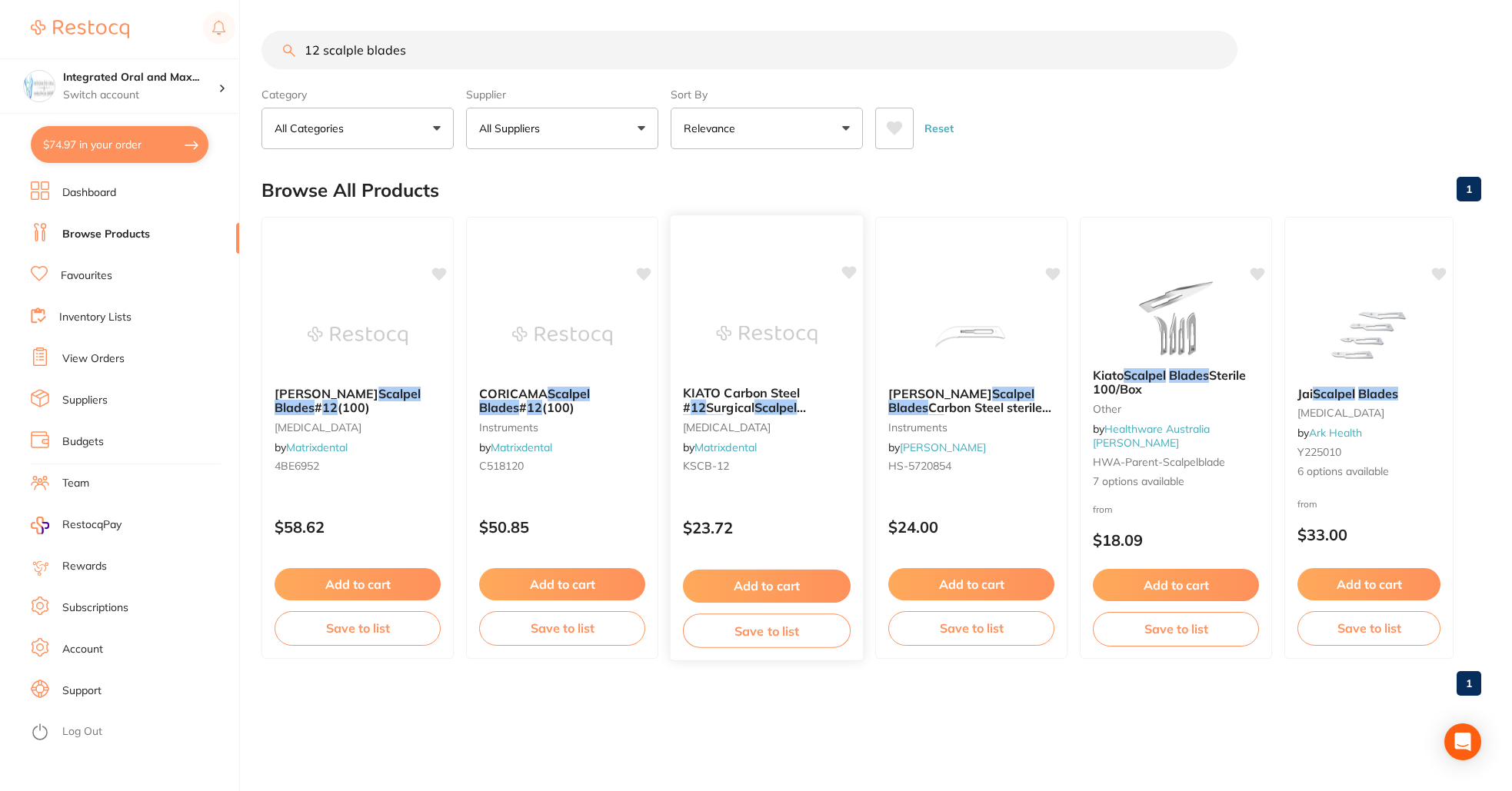
click at [756, 586] on button "Add to cart" at bounding box center [766, 586] width 167 height 33
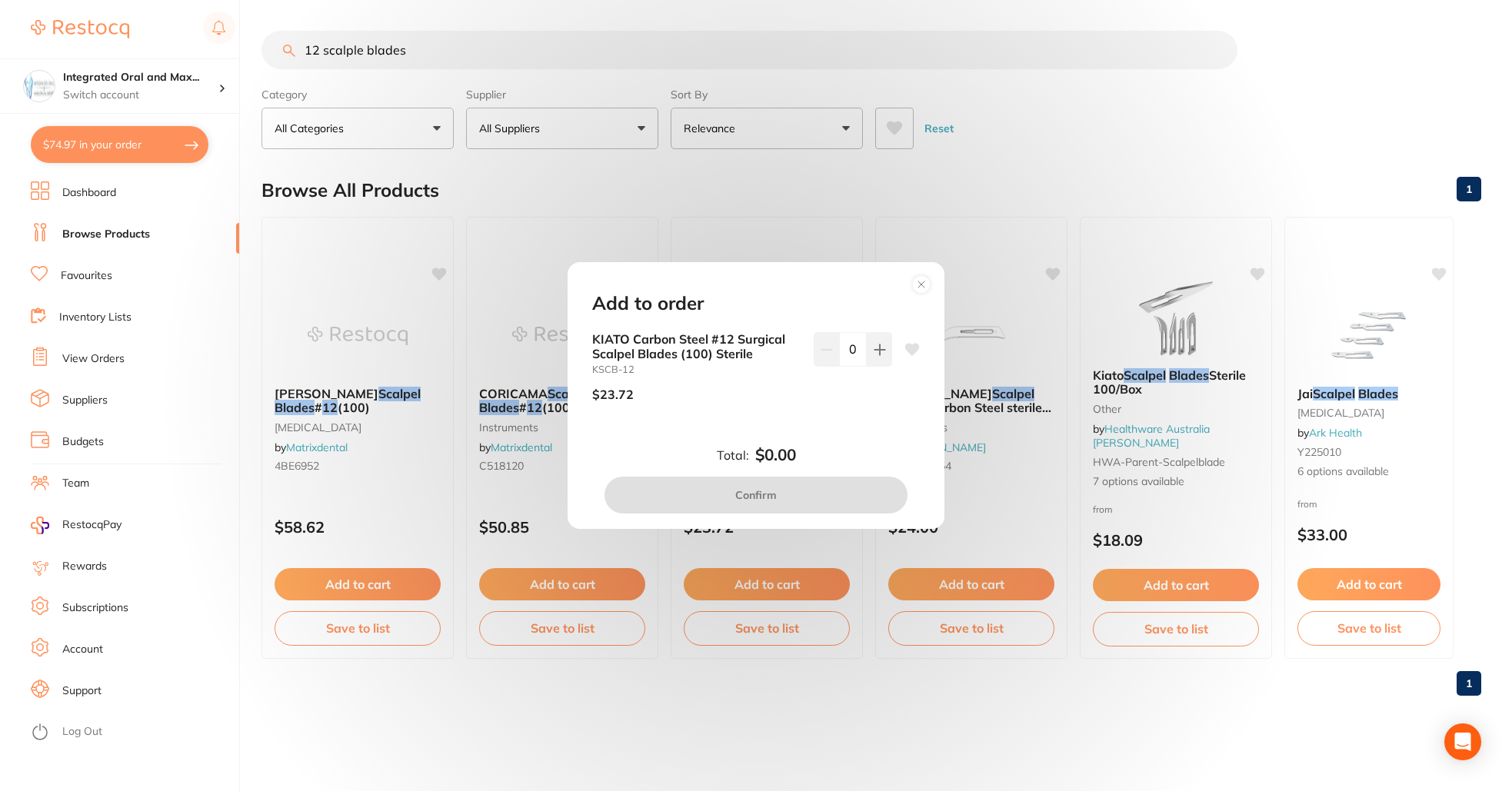
click at [891, 342] on div "KIATO Carbon Steel #12 Surgical Scalpel Blades (100) Sterile KSCB-12 $23.72 0" at bounding box center [756, 373] width 328 height 82
click at [880, 352] on icon at bounding box center [880, 350] width 13 height 13
type input "1"
click at [798, 504] on button "Confirm" at bounding box center [756, 495] width 303 height 37
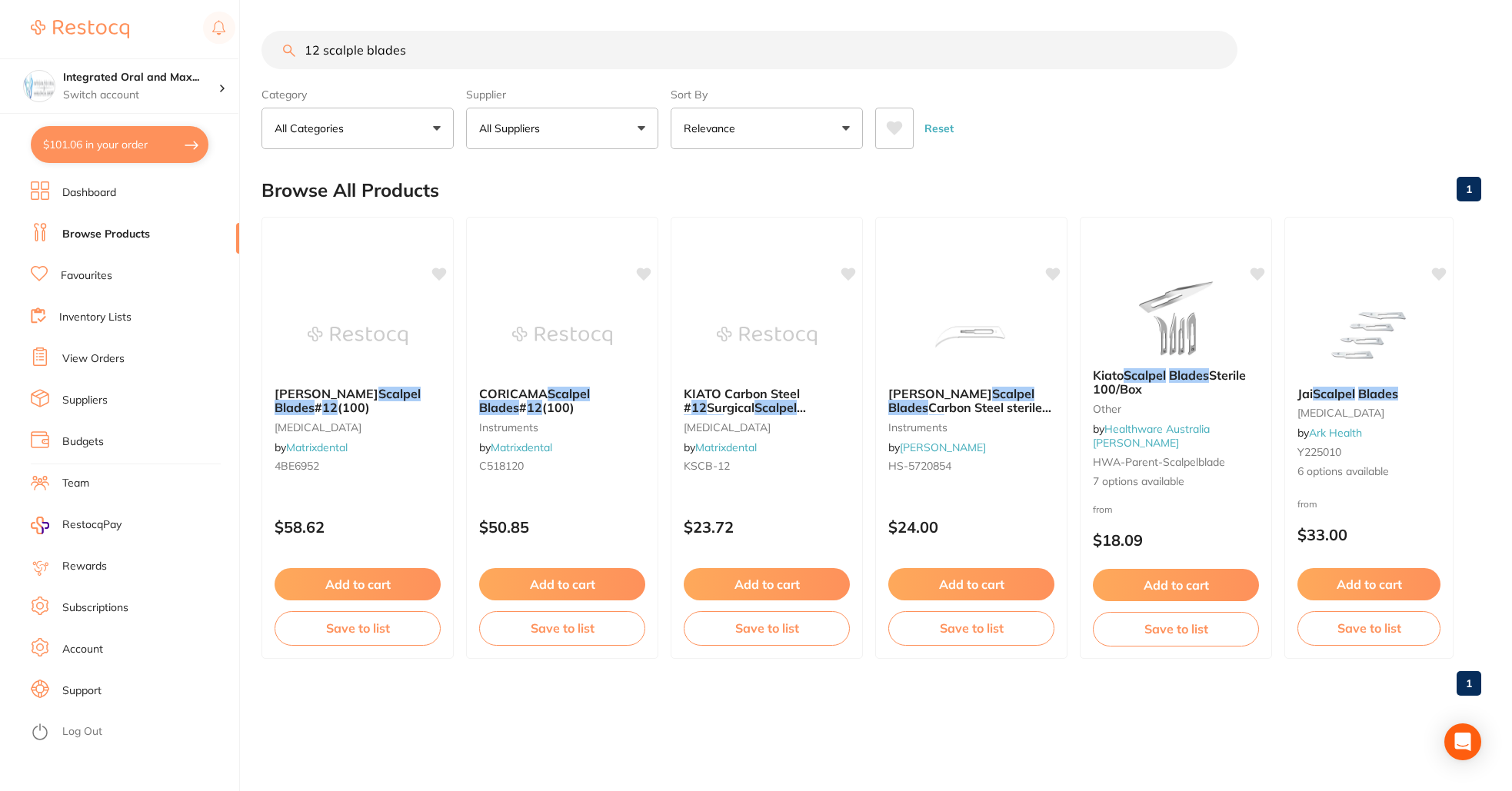
click at [120, 135] on button "$101.06 in your order" at bounding box center [120, 145] width 178 height 37
checkbox input "true"
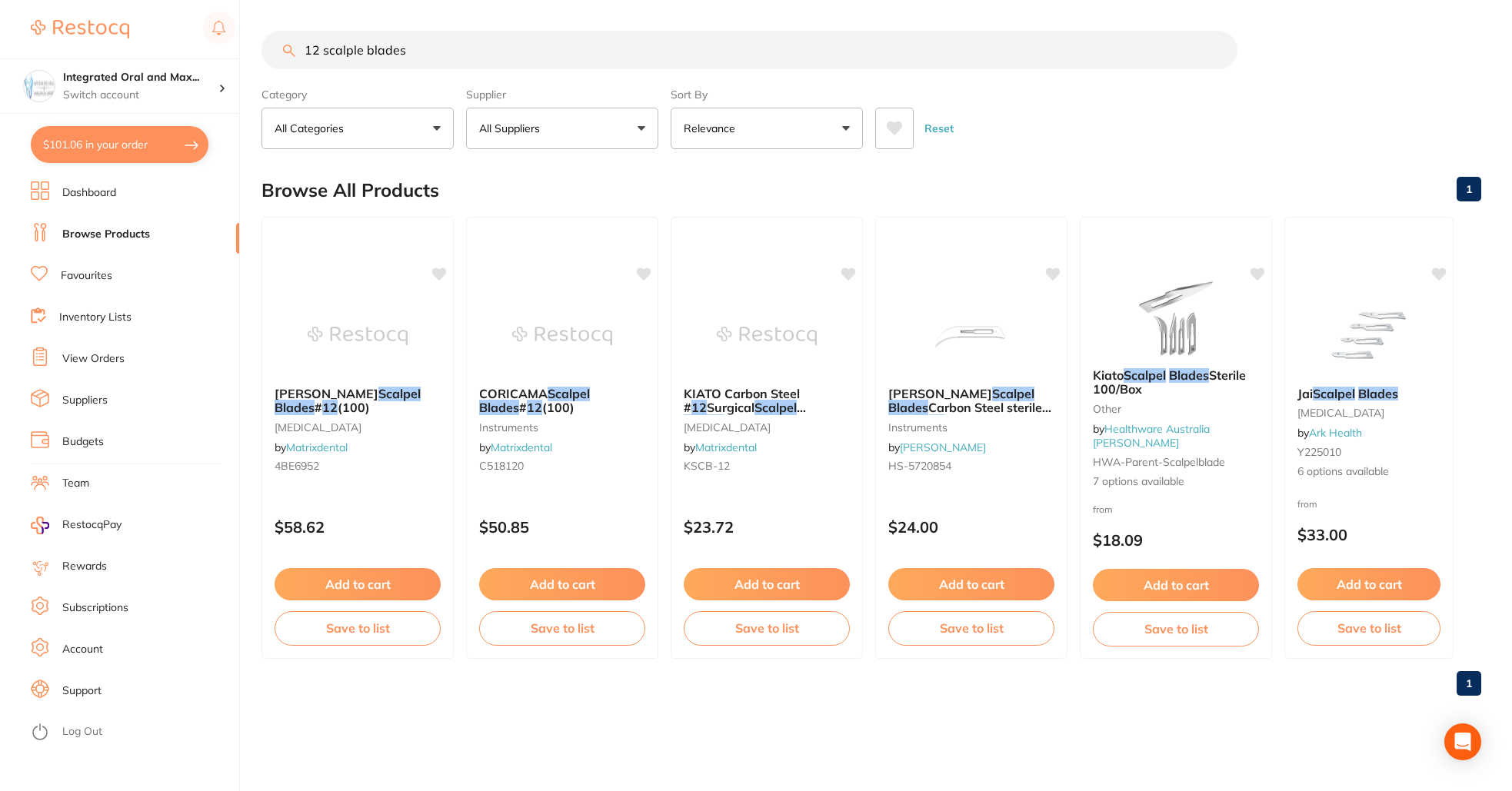
checkbox input "true"
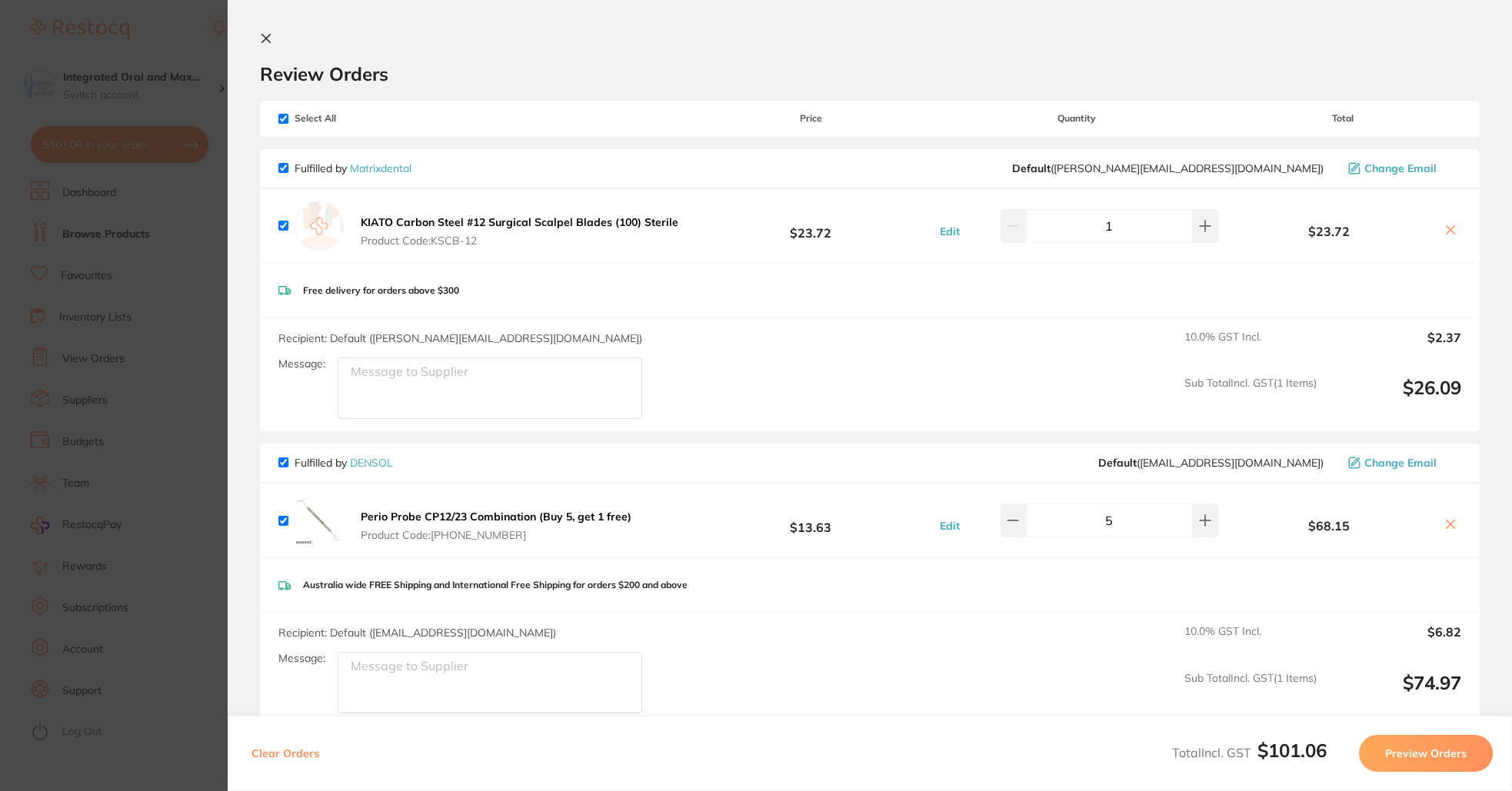
click at [1450, 747] on button "Preview Orders" at bounding box center [1426, 753] width 134 height 37
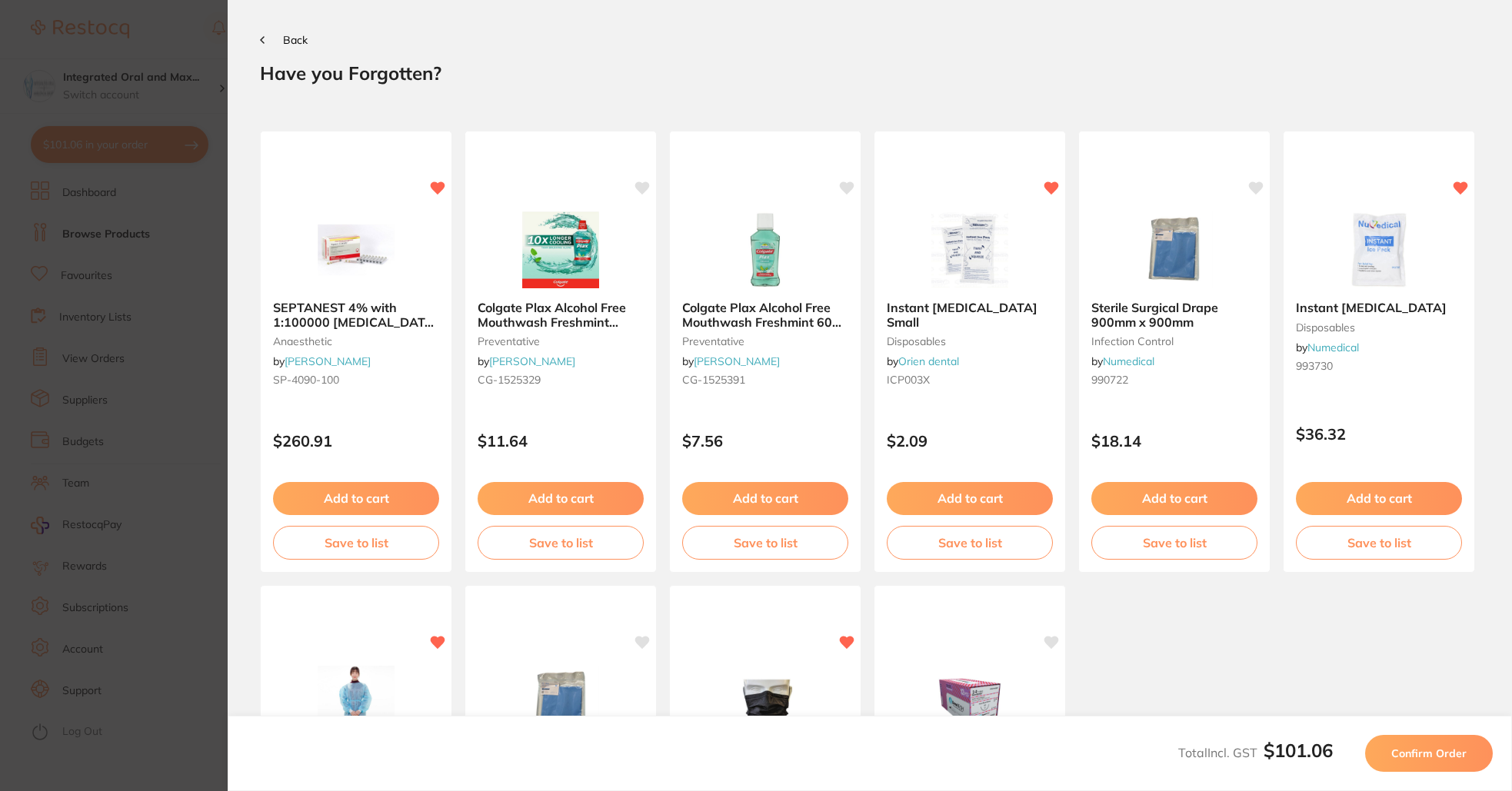
click at [1421, 745] on button "Confirm Order" at bounding box center [1428, 753] width 127 height 37
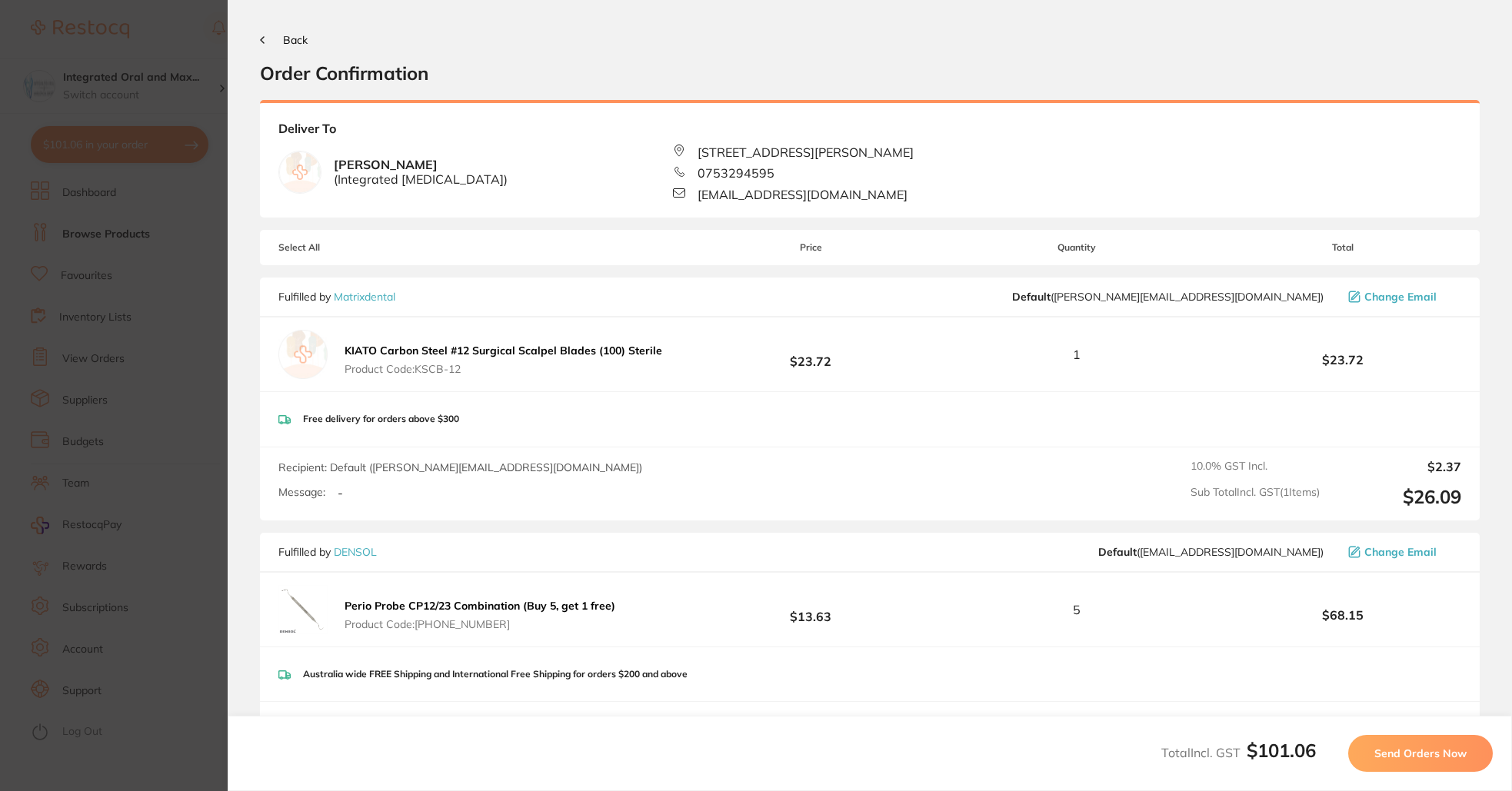
click at [1419, 747] on span "Send Orders Now" at bounding box center [1421, 753] width 92 height 14
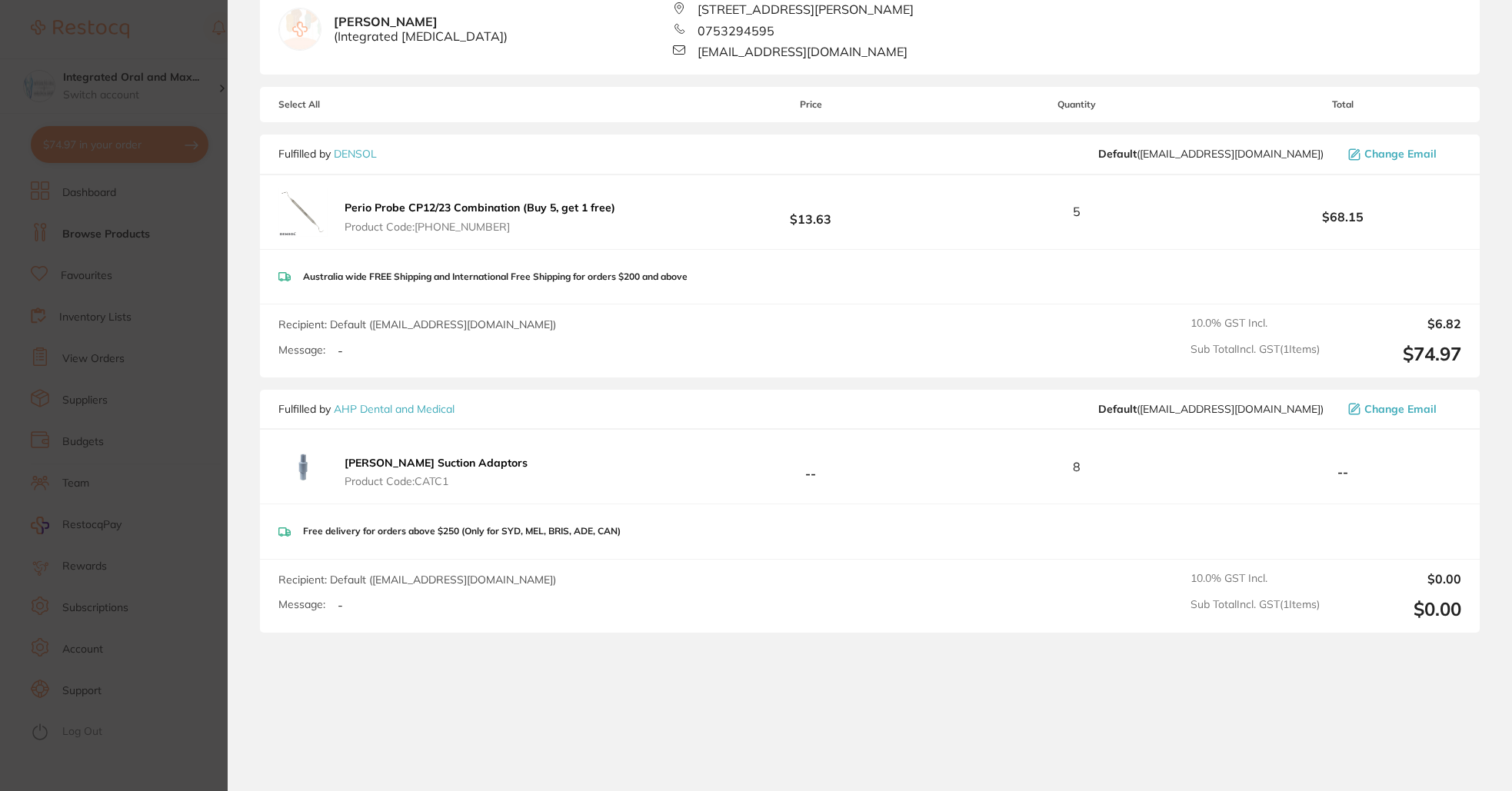
scroll to position [598, 0]
click at [375, 410] on link "AHP Dental and Medical" at bounding box center [394, 408] width 121 height 14
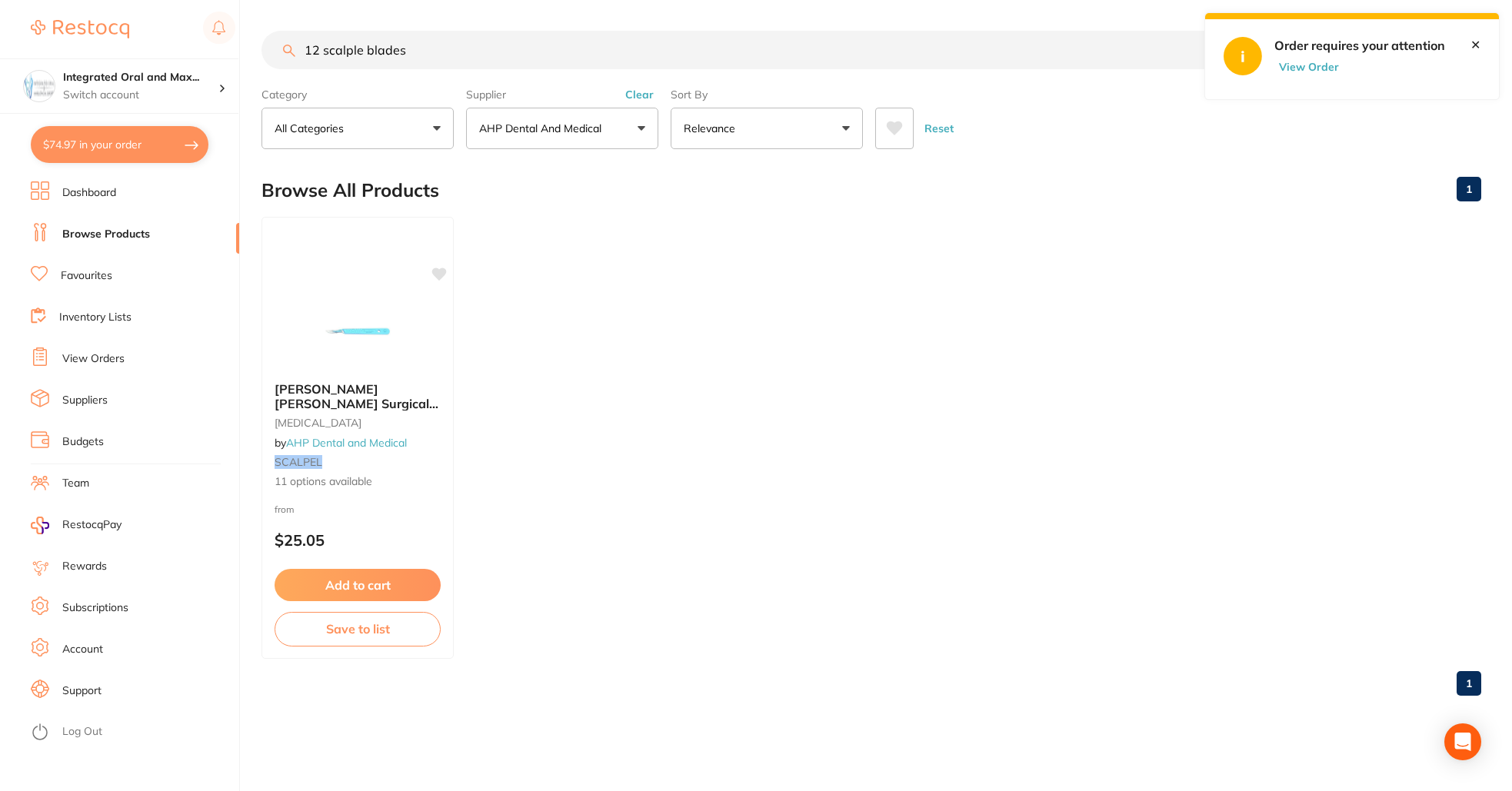
click at [1294, 69] on button "View Order" at bounding box center [1313, 67] width 77 height 14
checkbox input "true"
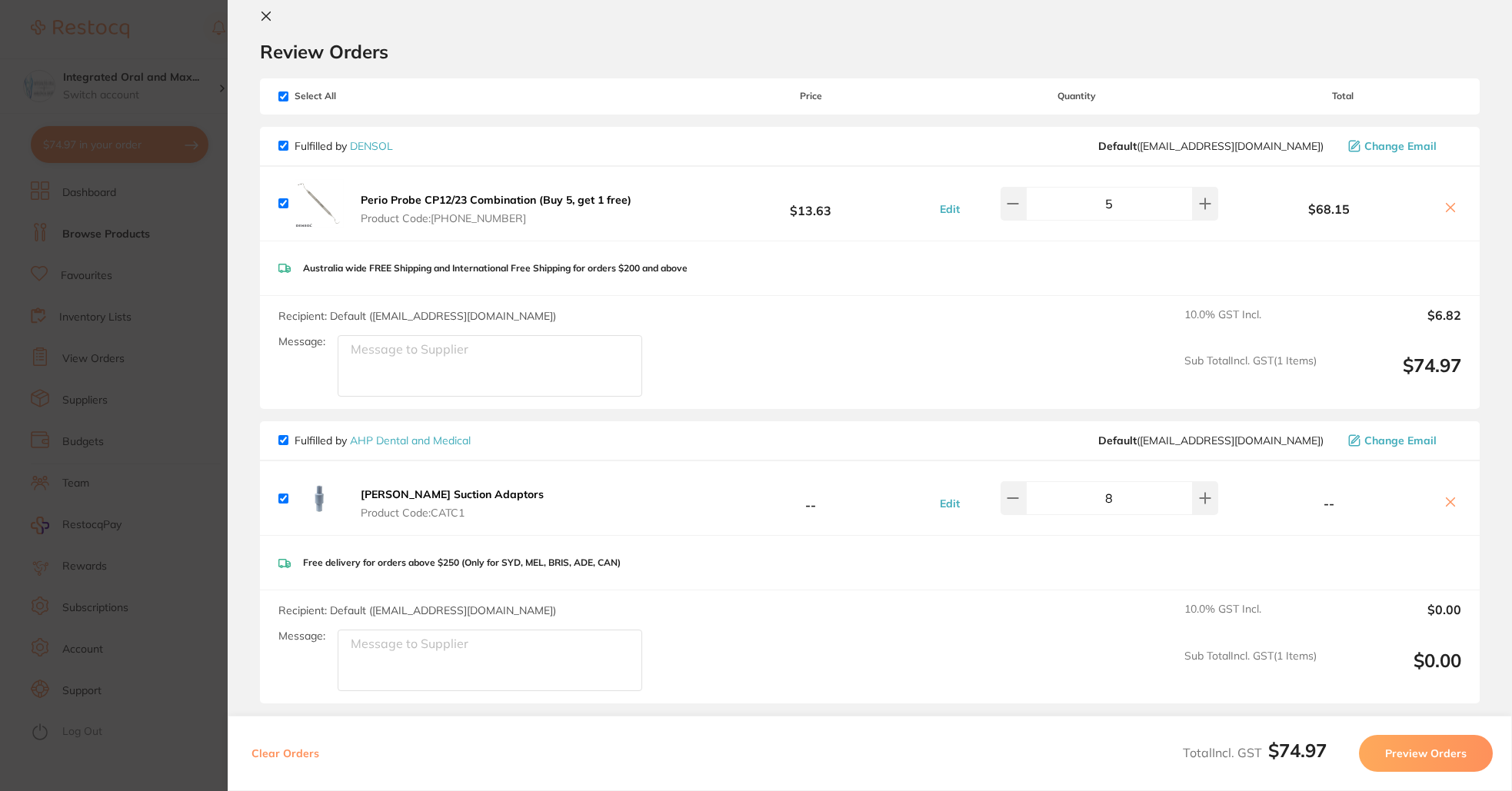
scroll to position [24, 0]
click at [1408, 757] on button "Preview Orders" at bounding box center [1426, 753] width 134 height 37
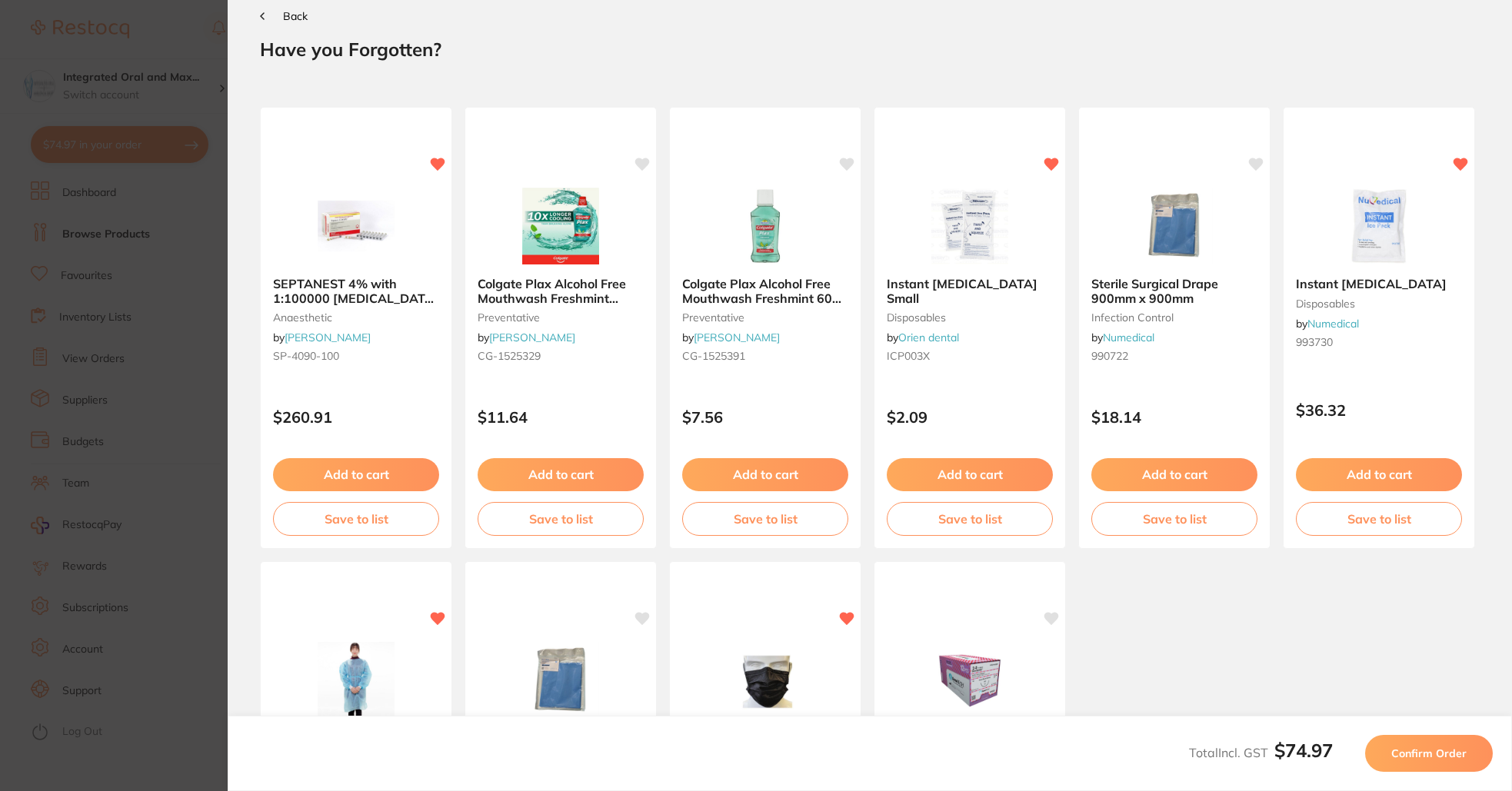
scroll to position [0, 0]
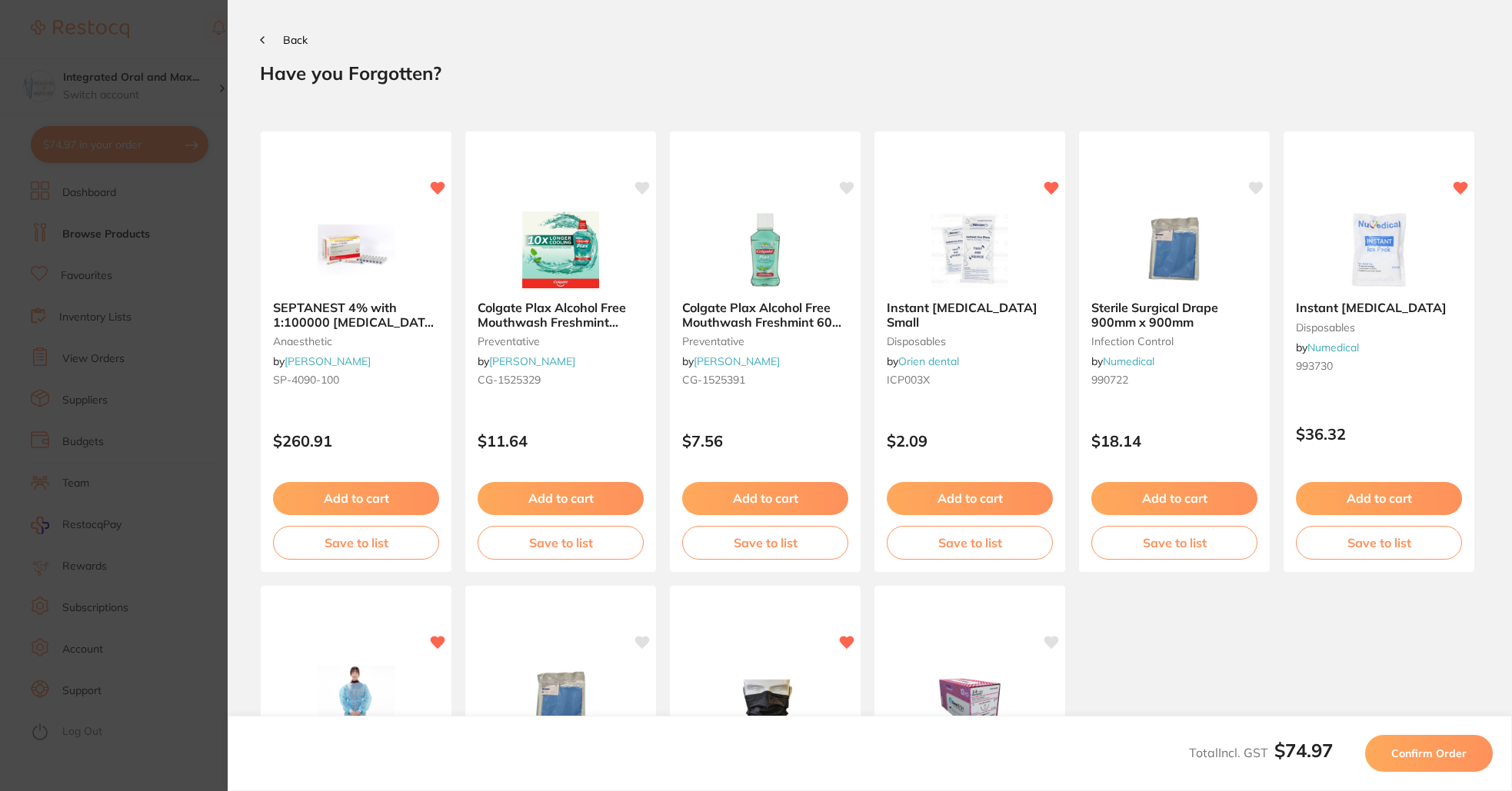
click at [1408, 757] on span "Confirm Order" at bounding box center [1429, 753] width 76 height 14
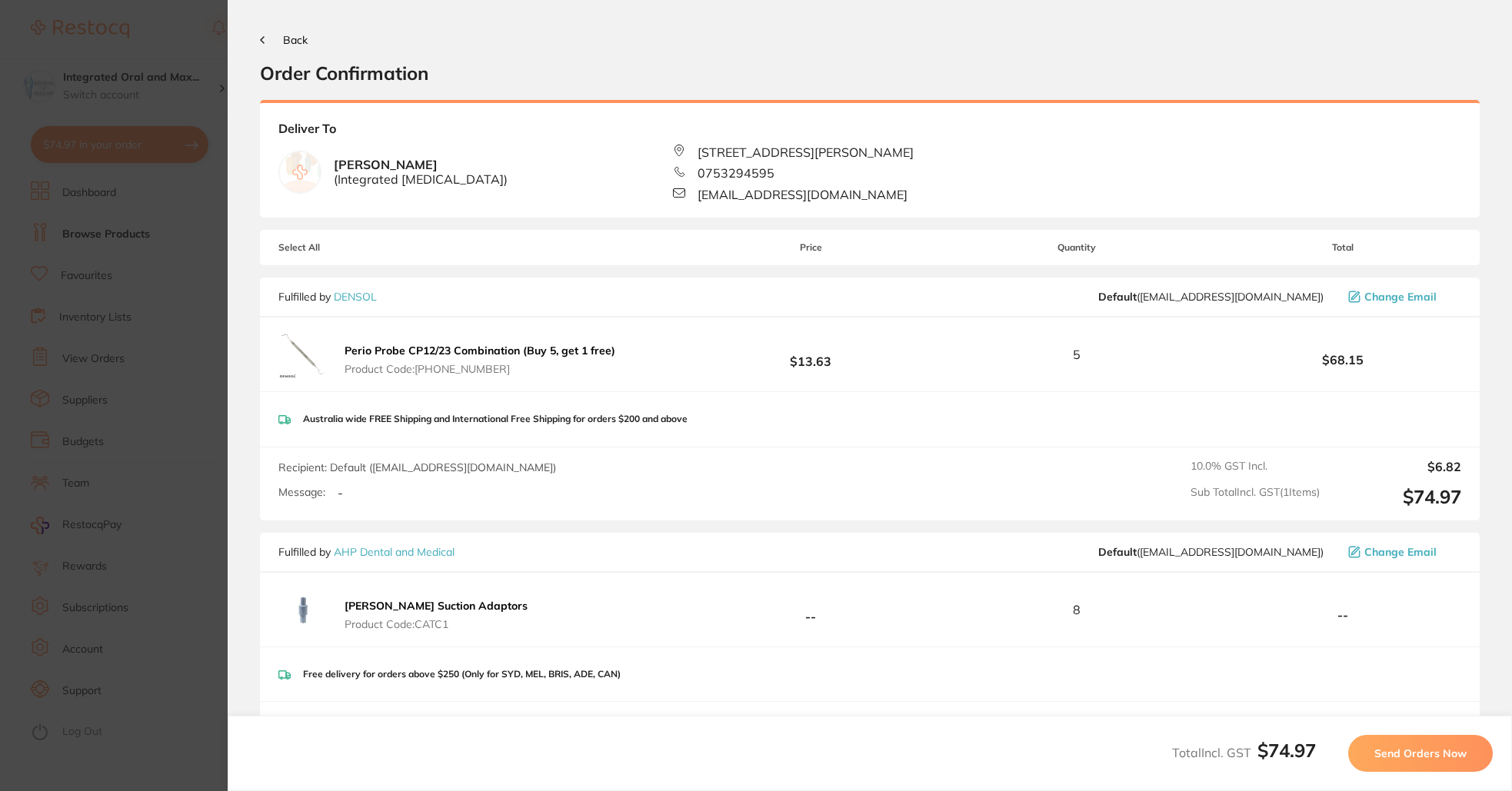
click at [1422, 743] on button "Send Orders Now" at bounding box center [1421, 753] width 145 height 37
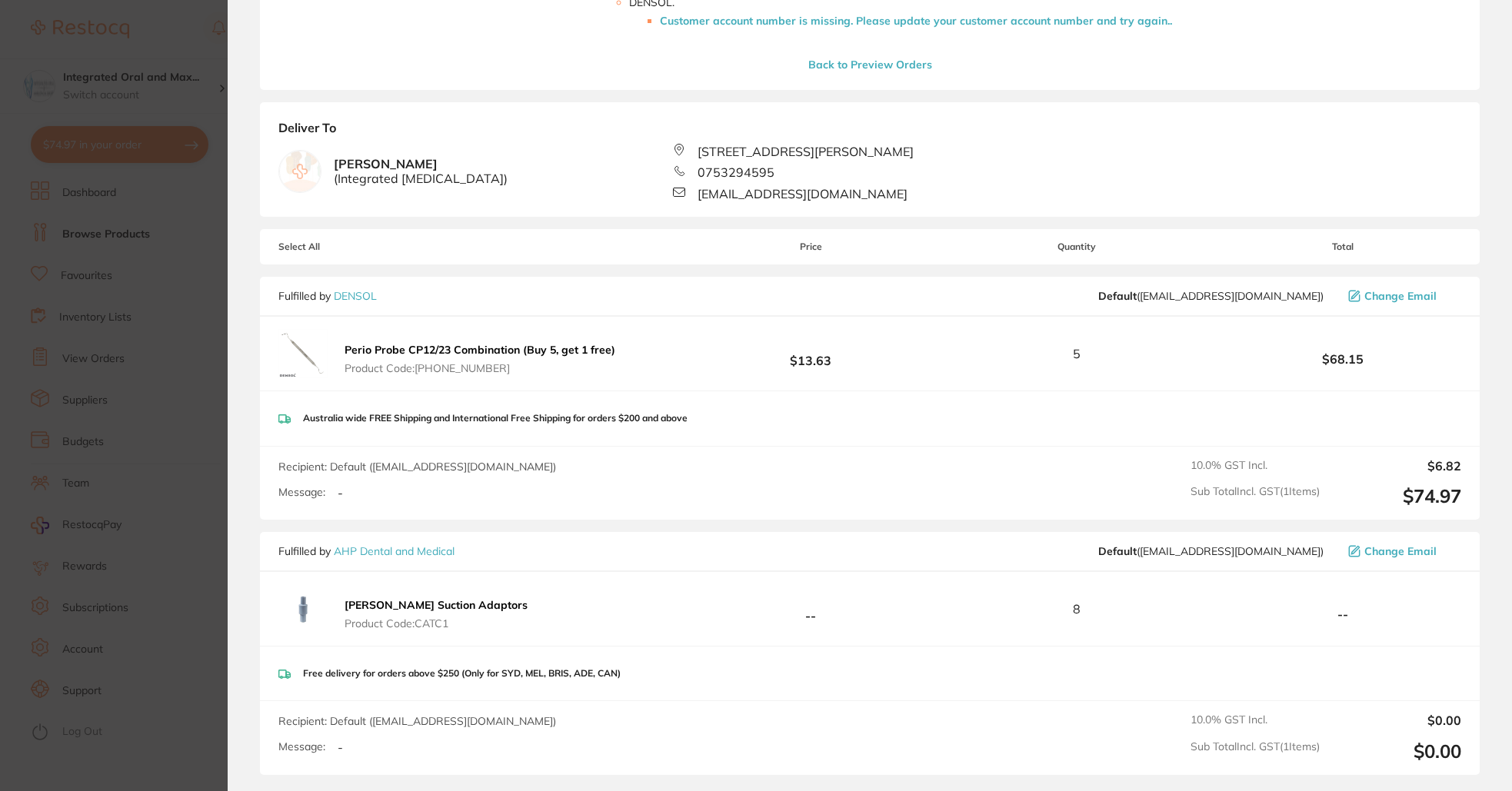
scroll to position [412, 0]
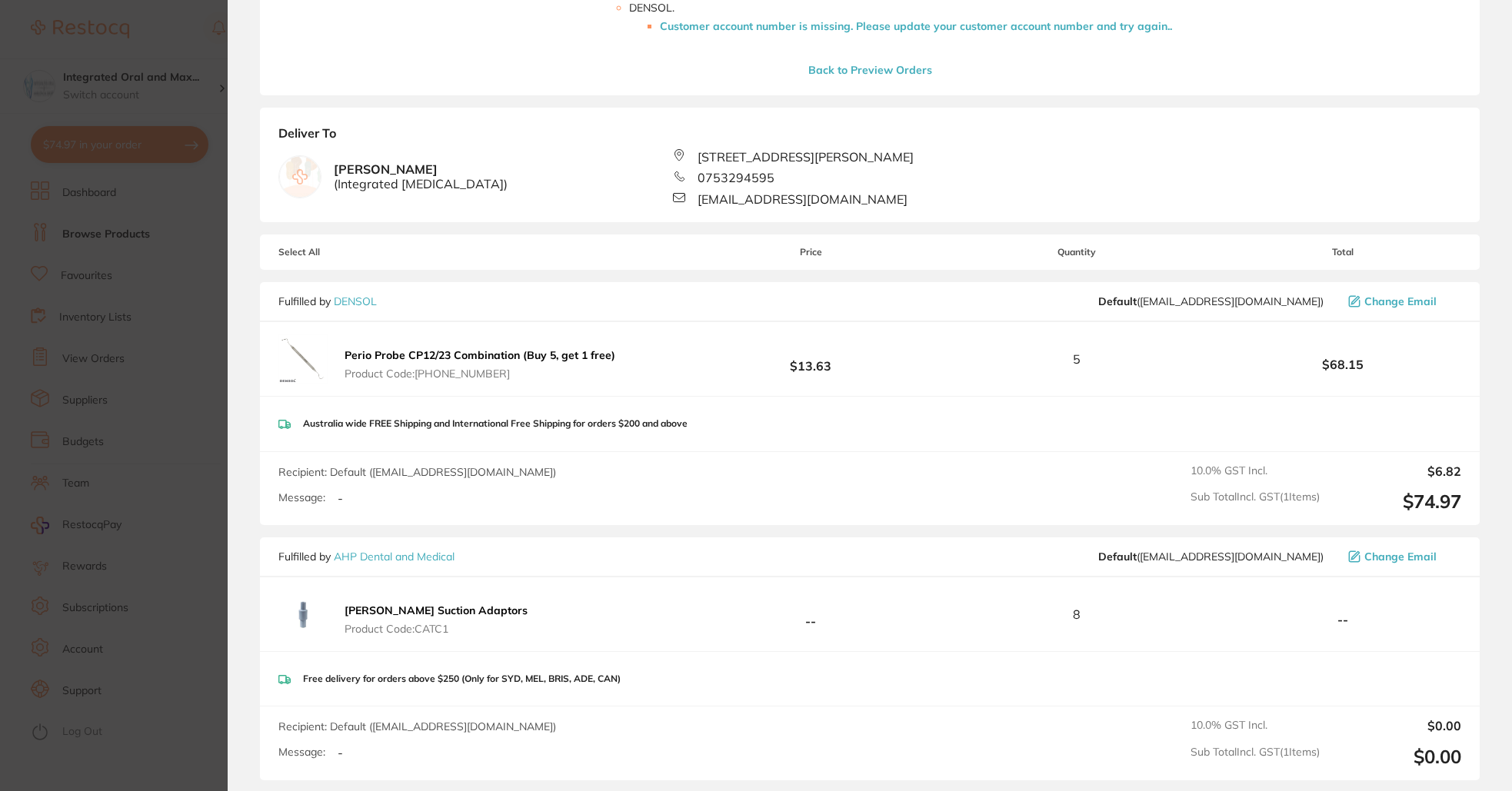
click at [431, 550] on link "AHP Dental and Medical" at bounding box center [394, 557] width 121 height 14
click at [426, 555] on link "AHP Dental and Medical" at bounding box center [394, 557] width 121 height 14
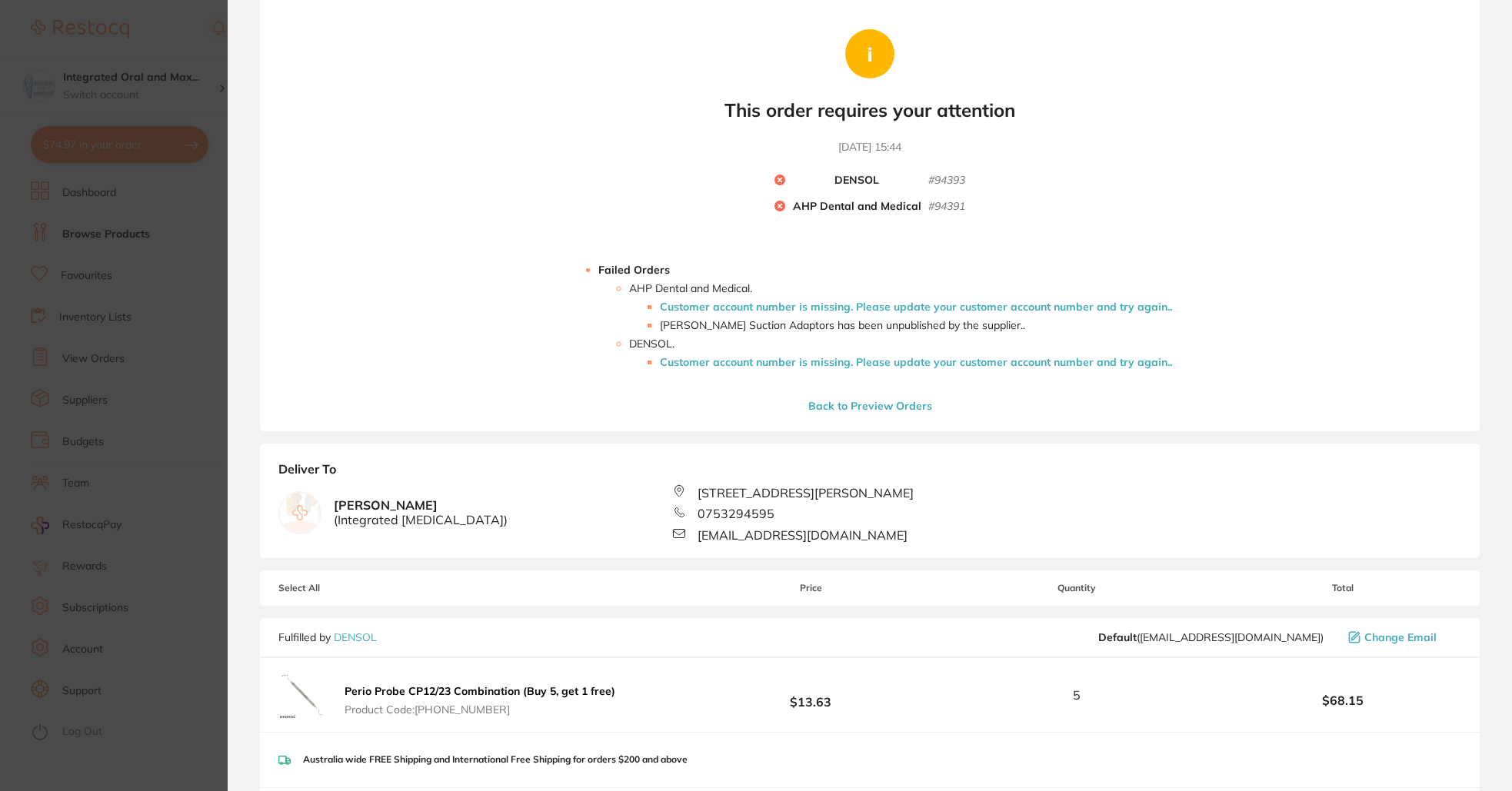
scroll to position [0, 0]
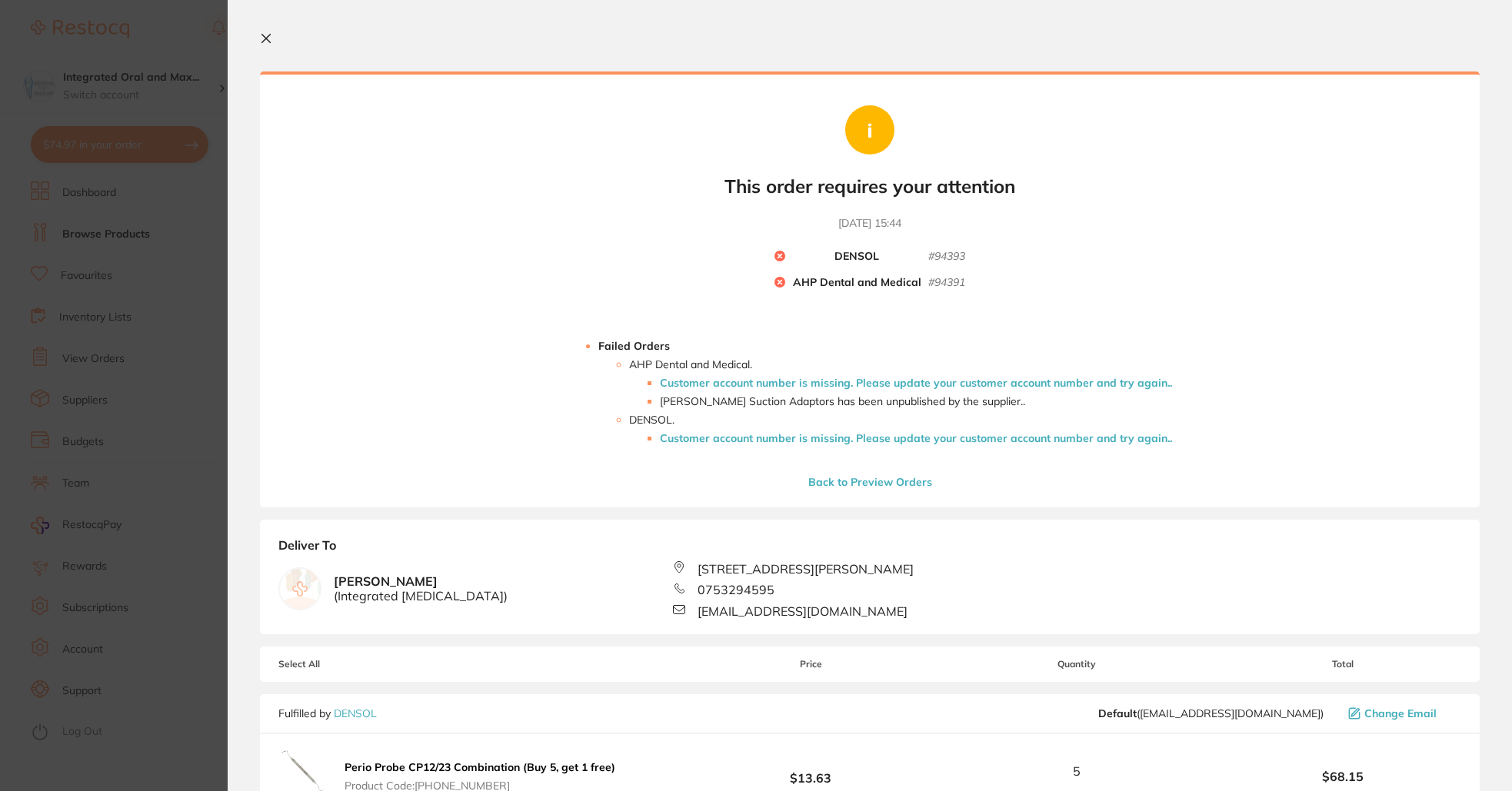
click at [272, 44] on button at bounding box center [268, 39] width 18 height 15
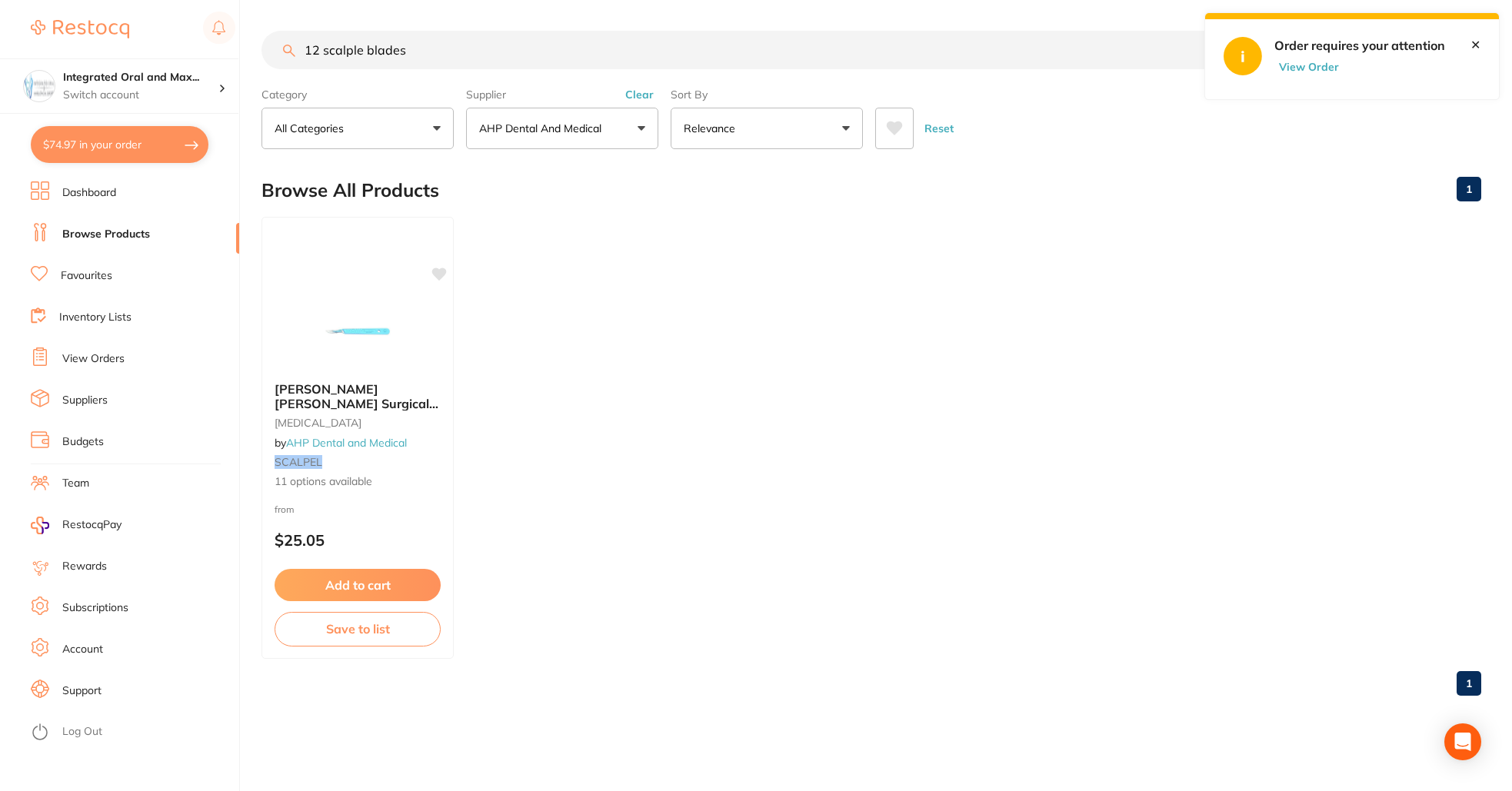
click at [77, 650] on link "Account" at bounding box center [83, 650] width 41 height 16
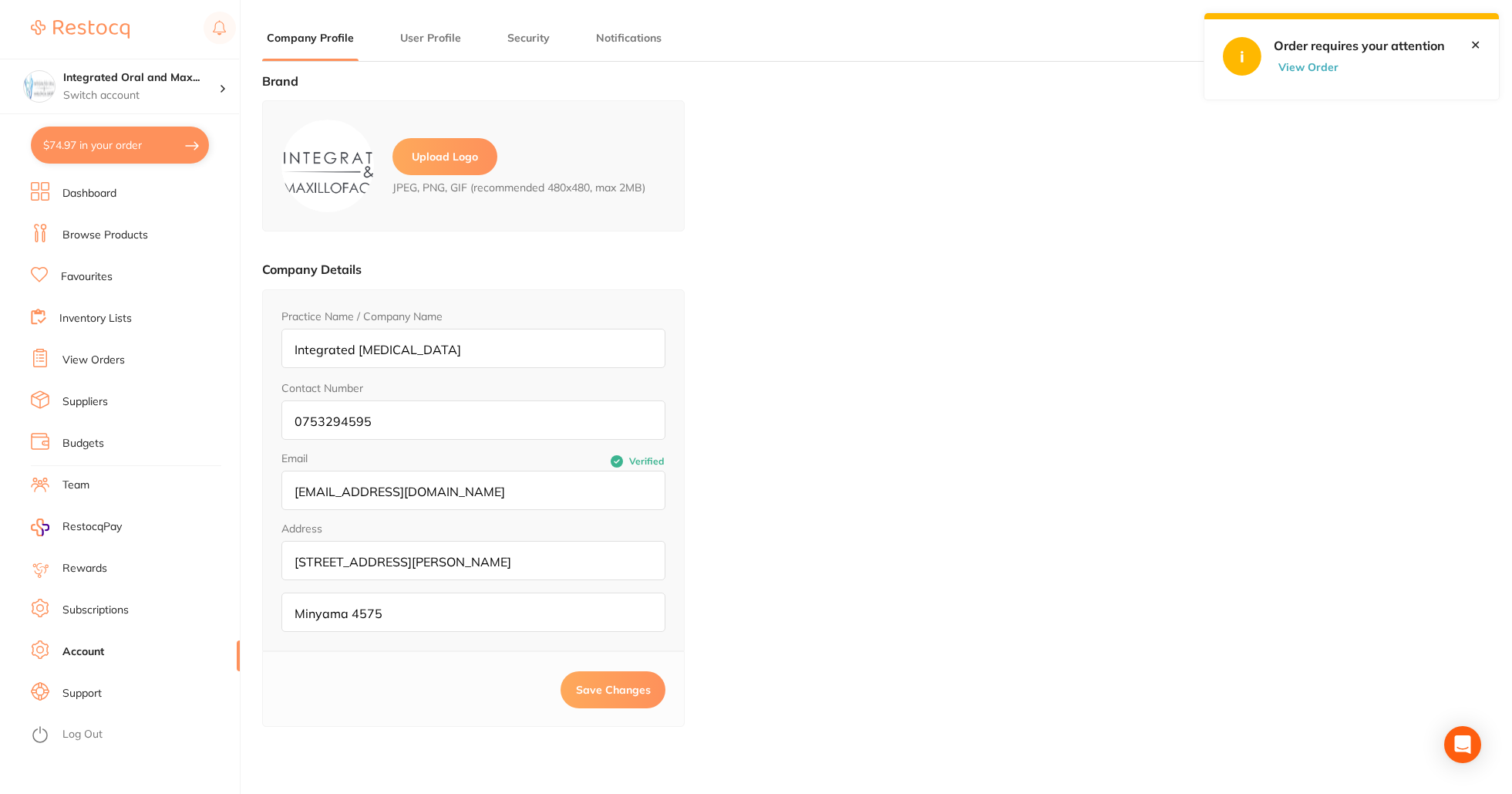
type input "[PERSON_NAME]"
type input "Beech"
type input "[EMAIL_ADDRESS][DOMAIN_NAME]"
click at [1468, 43] on ul "Company Profile User Profile Security Notifications" at bounding box center [872, 46] width 1220 height 31
click at [1478, 43] on link "✕" at bounding box center [1475, 45] width 10 height 14
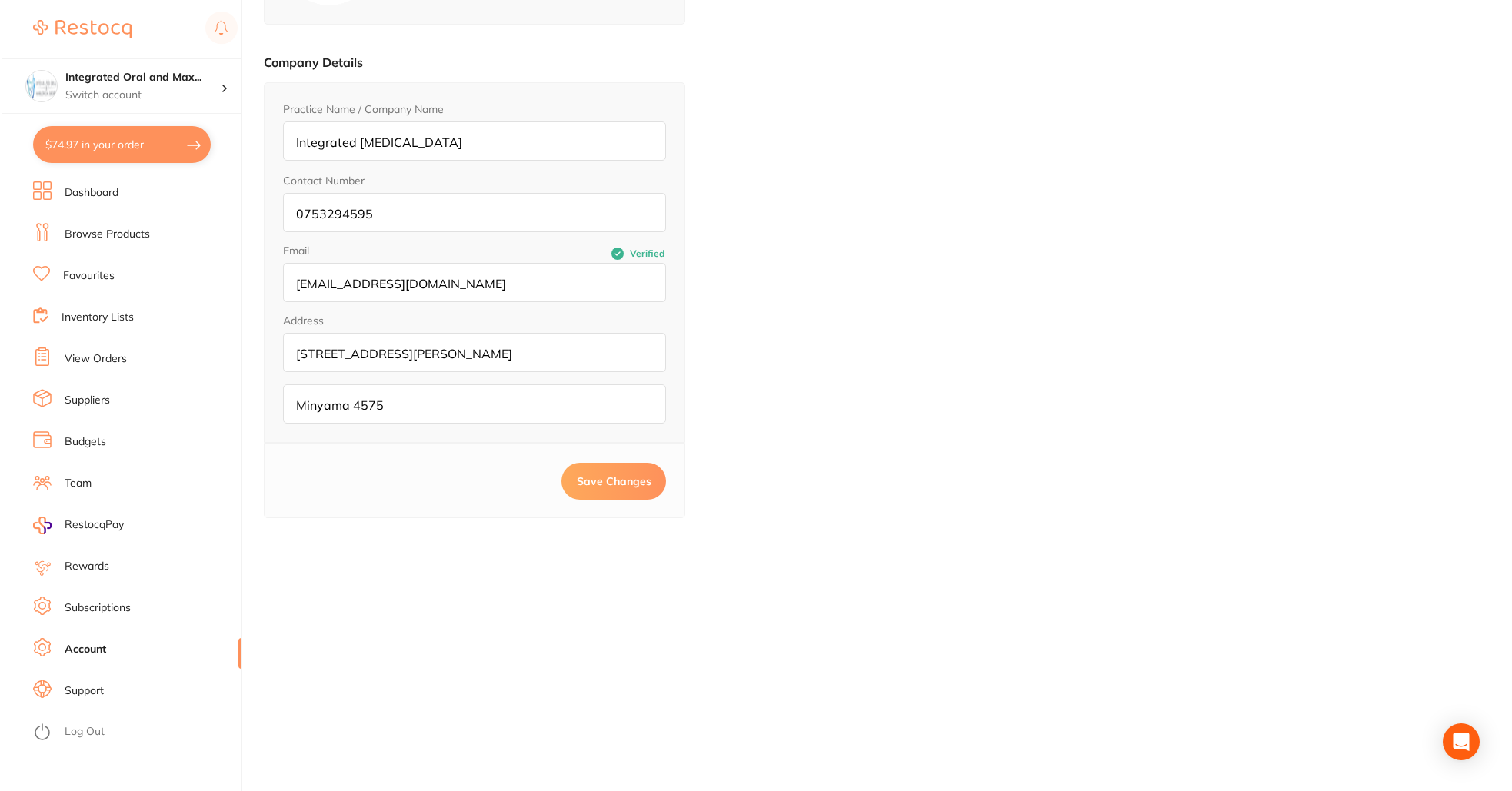
scroll to position [0, 0]
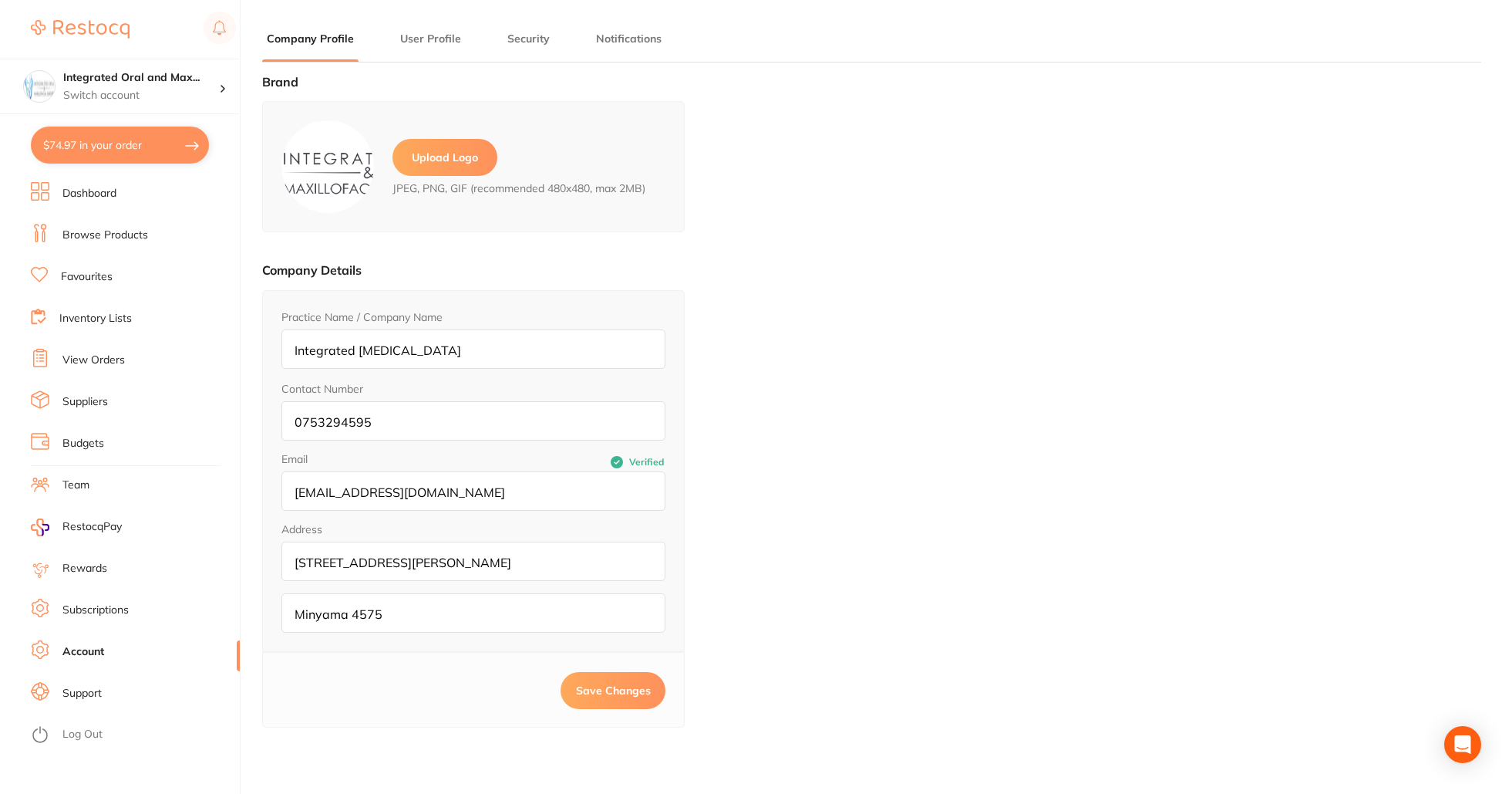
click at [162, 153] on button "$74.97 in your order" at bounding box center [120, 145] width 178 height 37
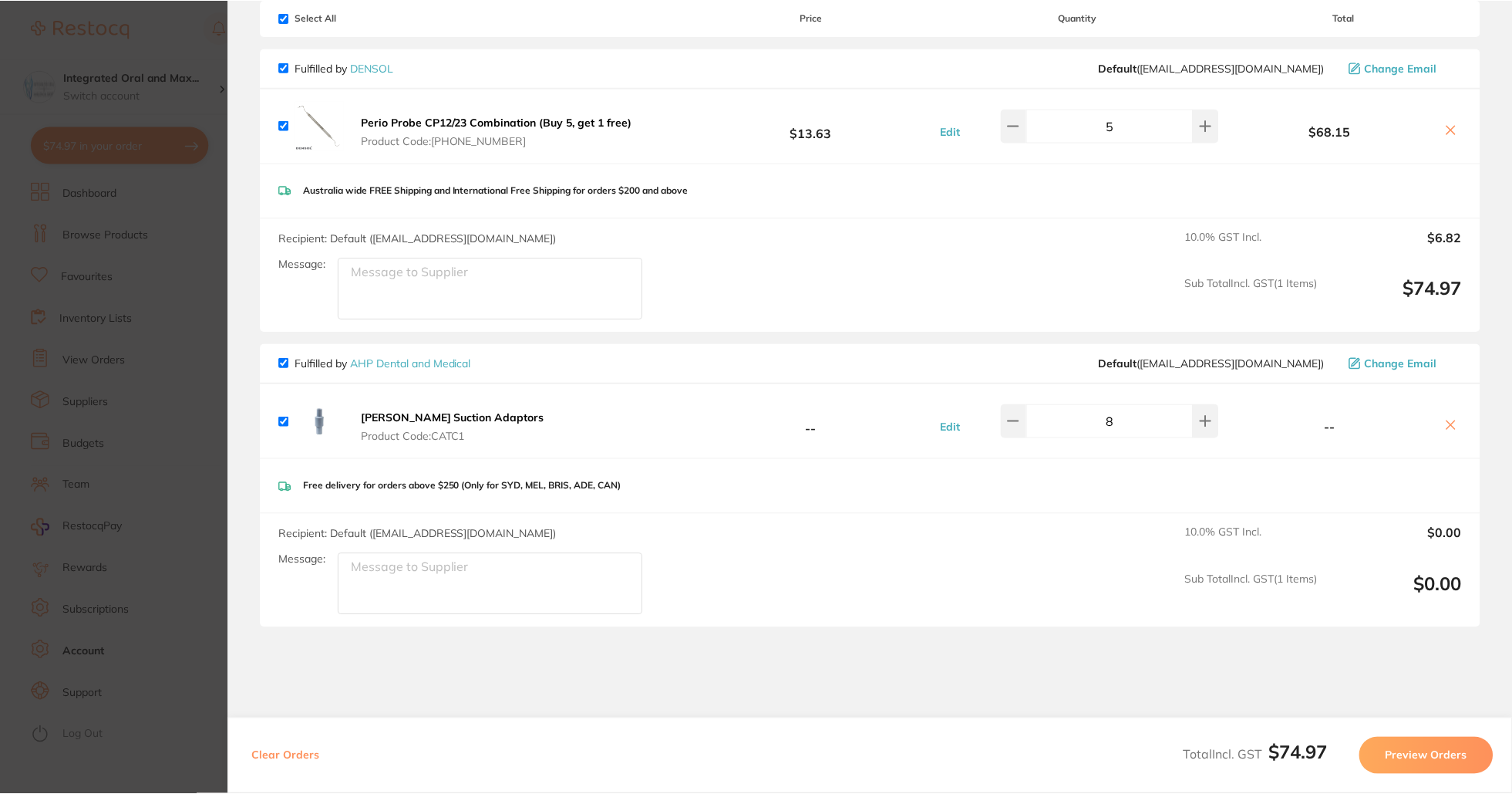
scroll to position [100, 0]
click at [456, 420] on b "[PERSON_NAME] Suction Adaptors" at bounding box center [453, 418] width 183 height 14
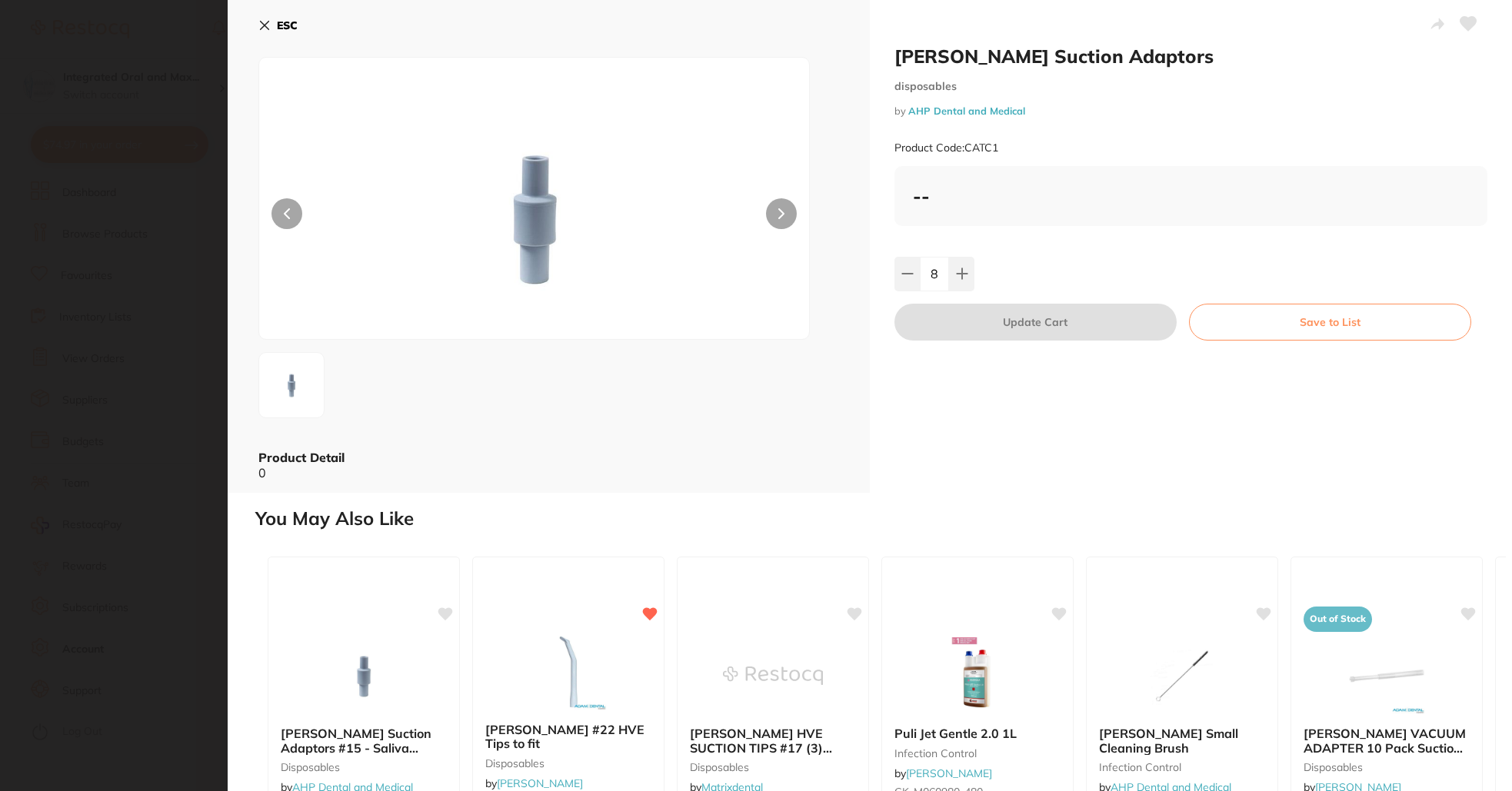
click at [948, 112] on link "AHP Dental and Medical" at bounding box center [967, 111] width 117 height 13
